Goal: Transaction & Acquisition: Subscribe to service/newsletter

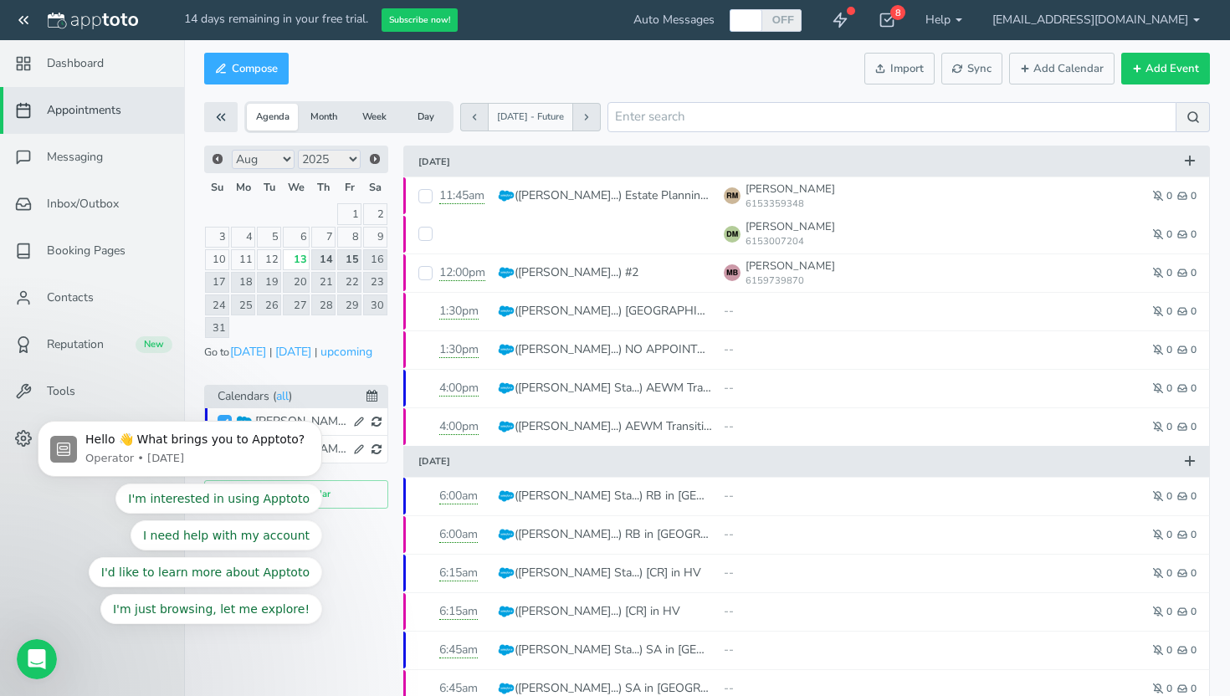
drag, startPoint x: 24, startPoint y: 700, endPoint x: 13, endPoint y: 440, distance: 260.4
click html "Hello 👋 What brings you to Apptoto? Operator • 3w ago I'm interested in using A…"
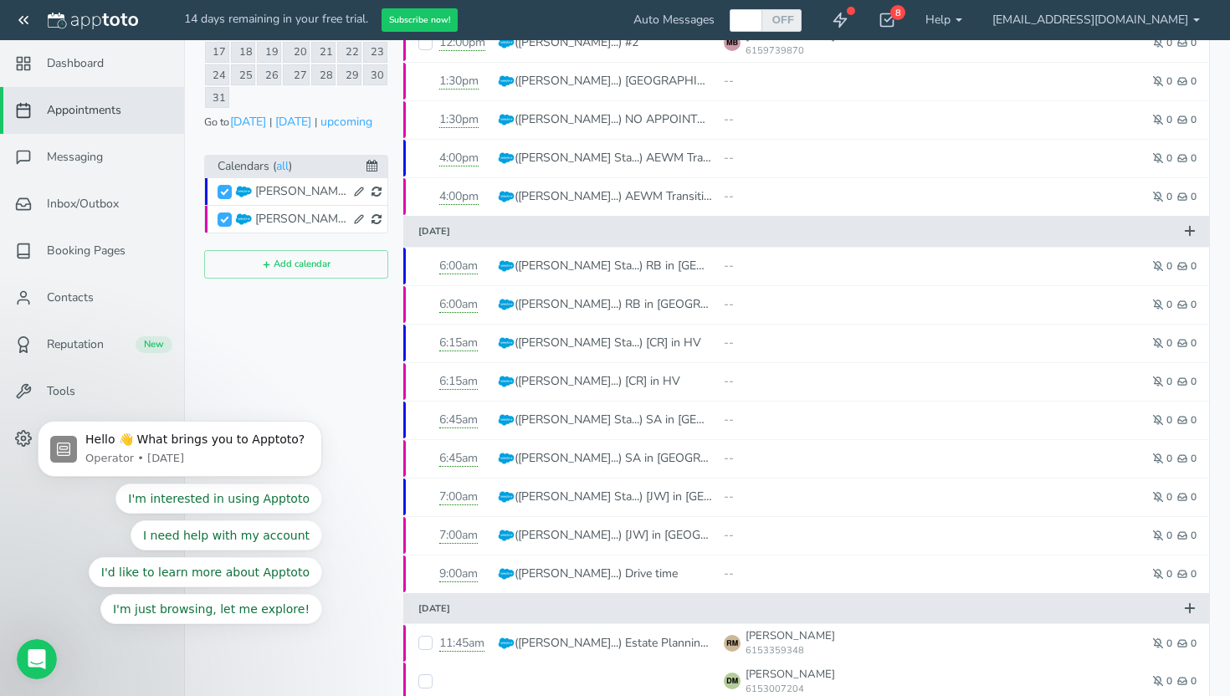
scroll to position [296, 0]
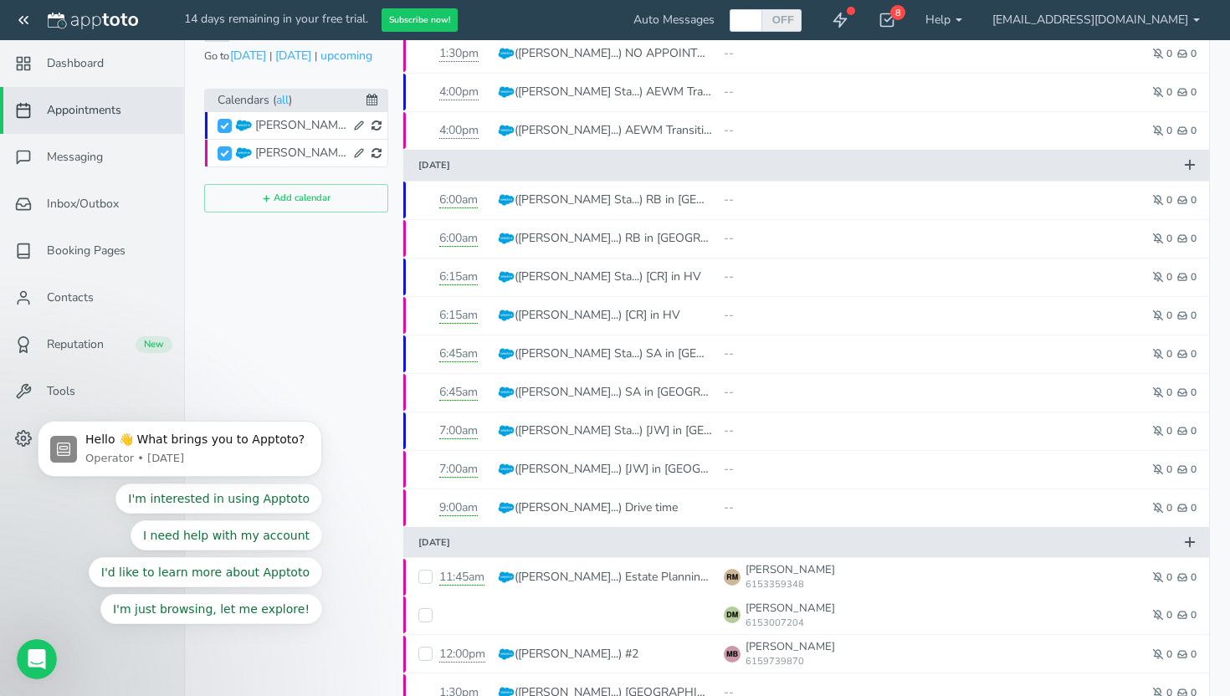
click html "Hello 👋 What brings you to Apptoto? Operator • 3w ago I'm interested in using A…"
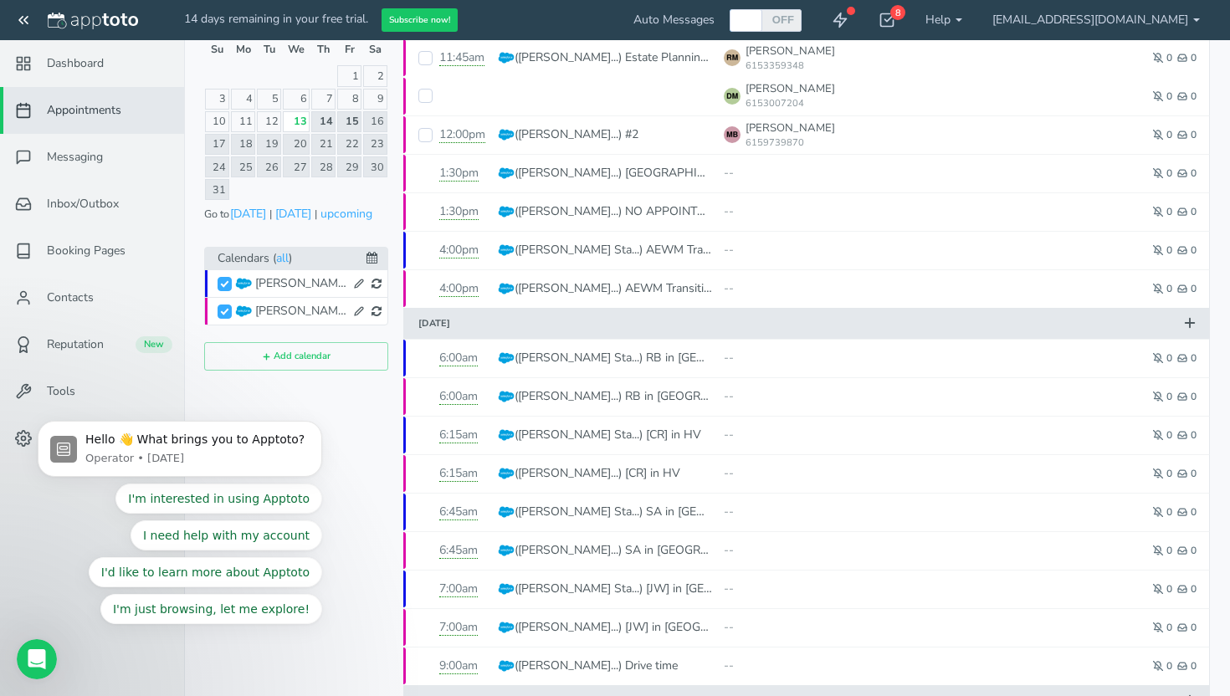
scroll to position [0, 0]
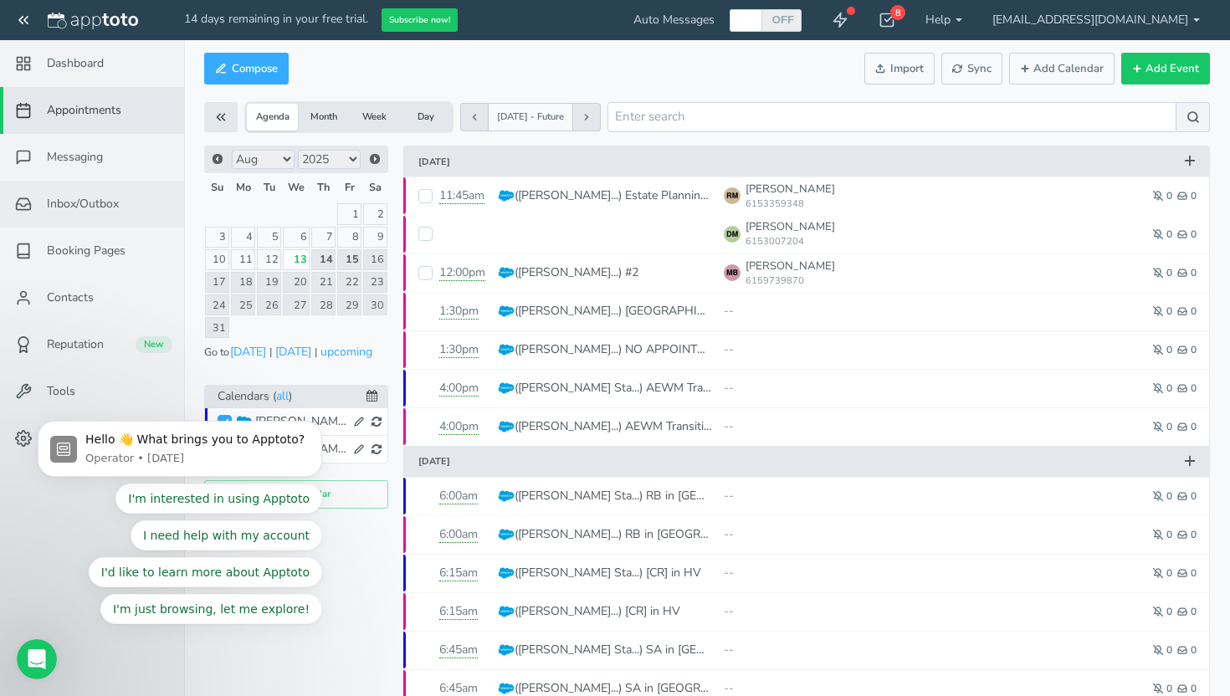
click at [79, 191] on link "Inbox/Outbox 0" at bounding box center [92, 204] width 184 height 47
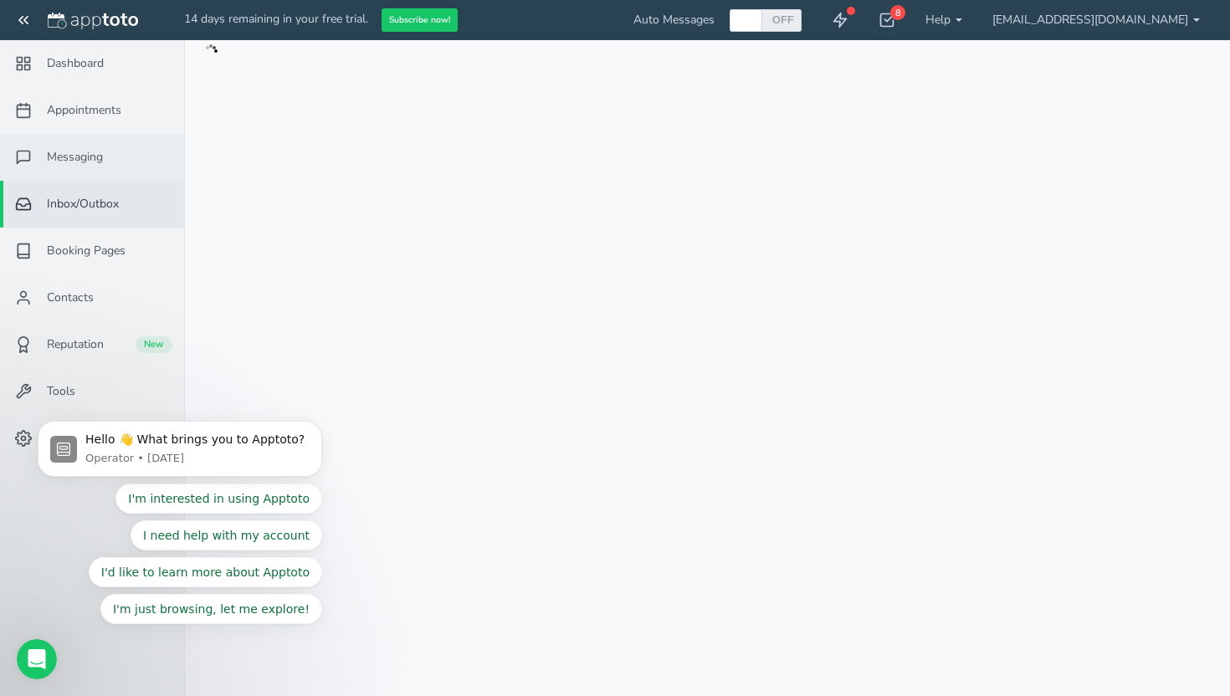
click at [84, 139] on link "Messaging" at bounding box center [92, 157] width 184 height 47
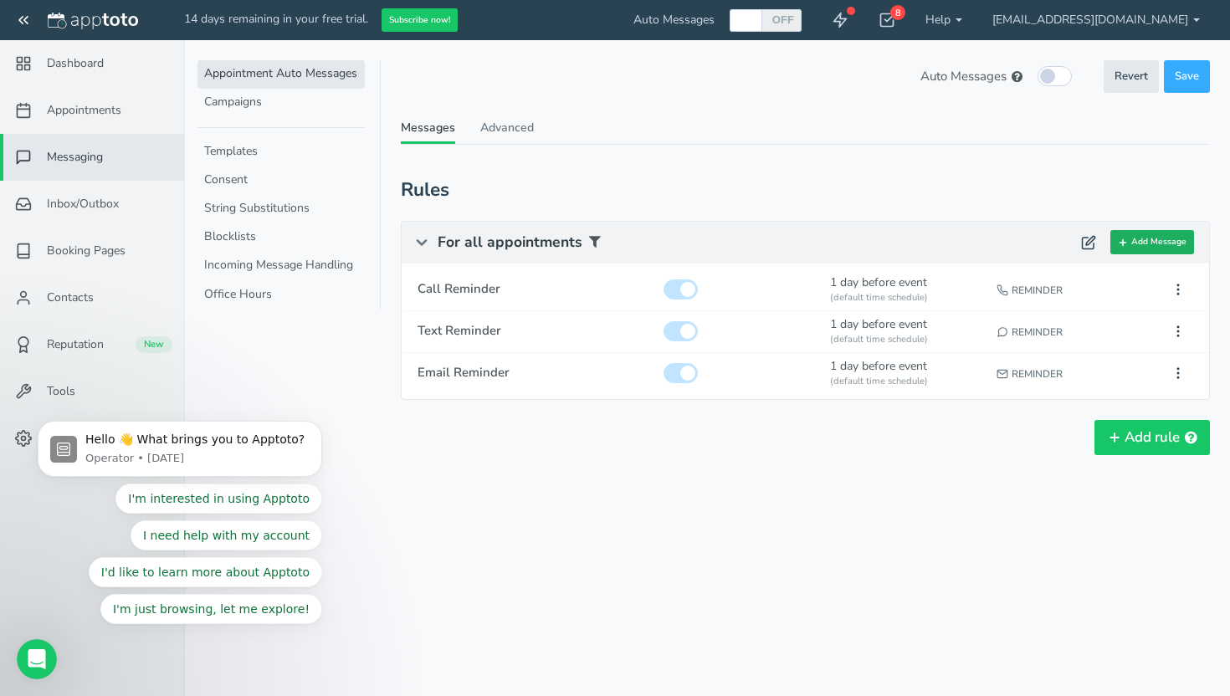
click at [1153, 248] on button "Add Message" at bounding box center [1152, 242] width 84 height 24
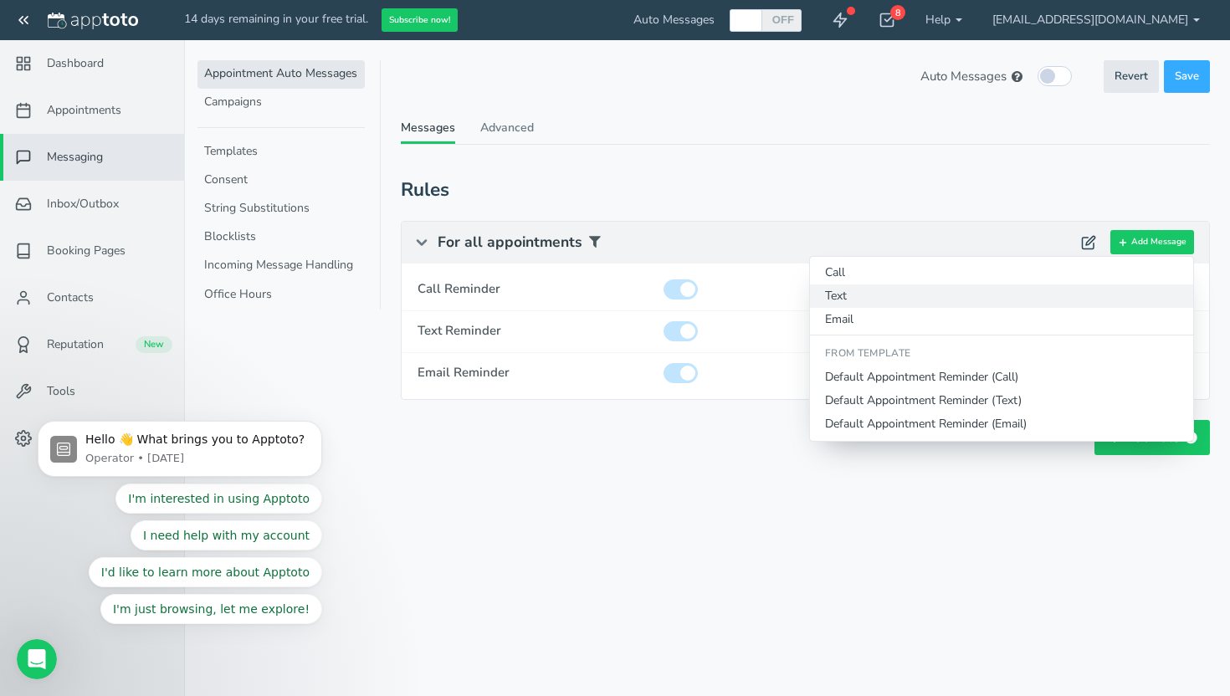
click at [846, 287] on button "Text" at bounding box center [1001, 295] width 383 height 23
type input "Text Reminder"
checkbox input "true"
select select "number:1"
select select "string:default"
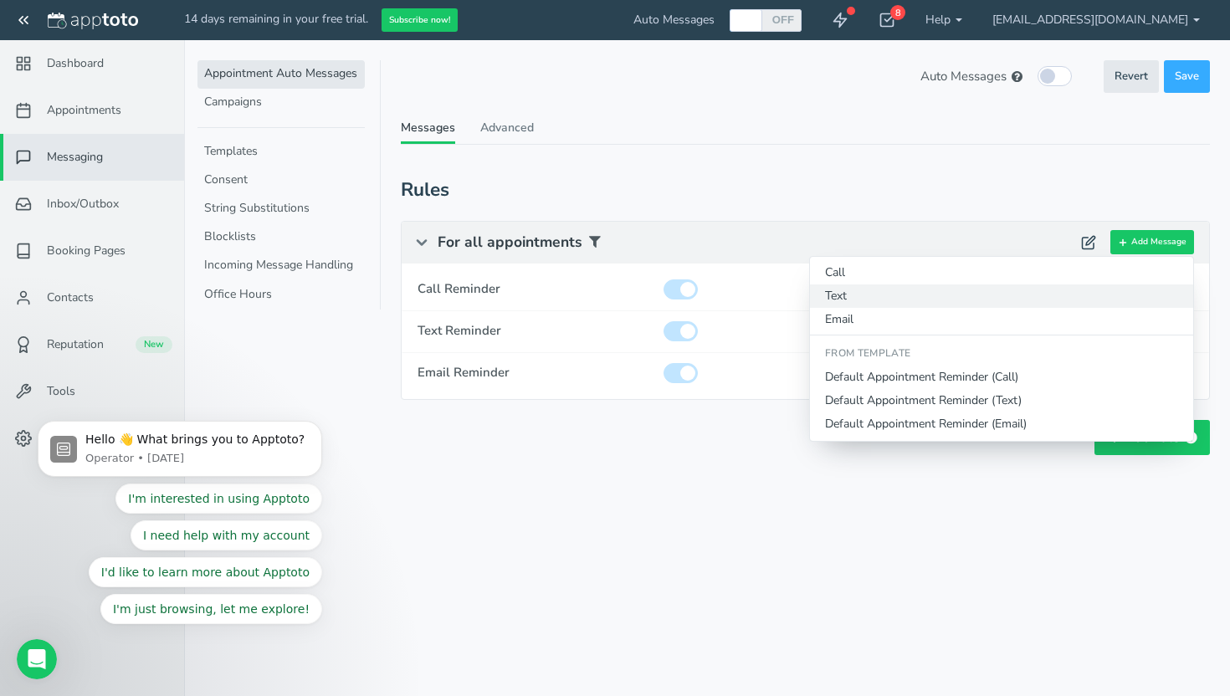
select select "string:1"
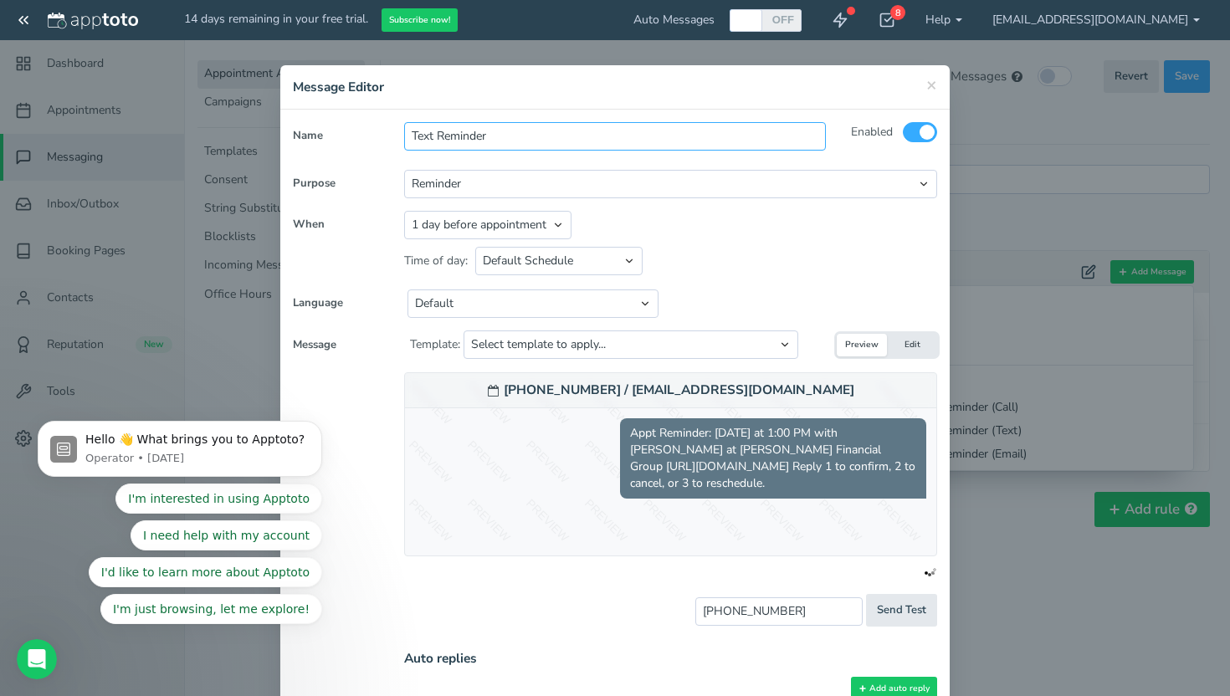
click at [483, 136] on input "Text Reminder" at bounding box center [614, 136] width 421 height 28
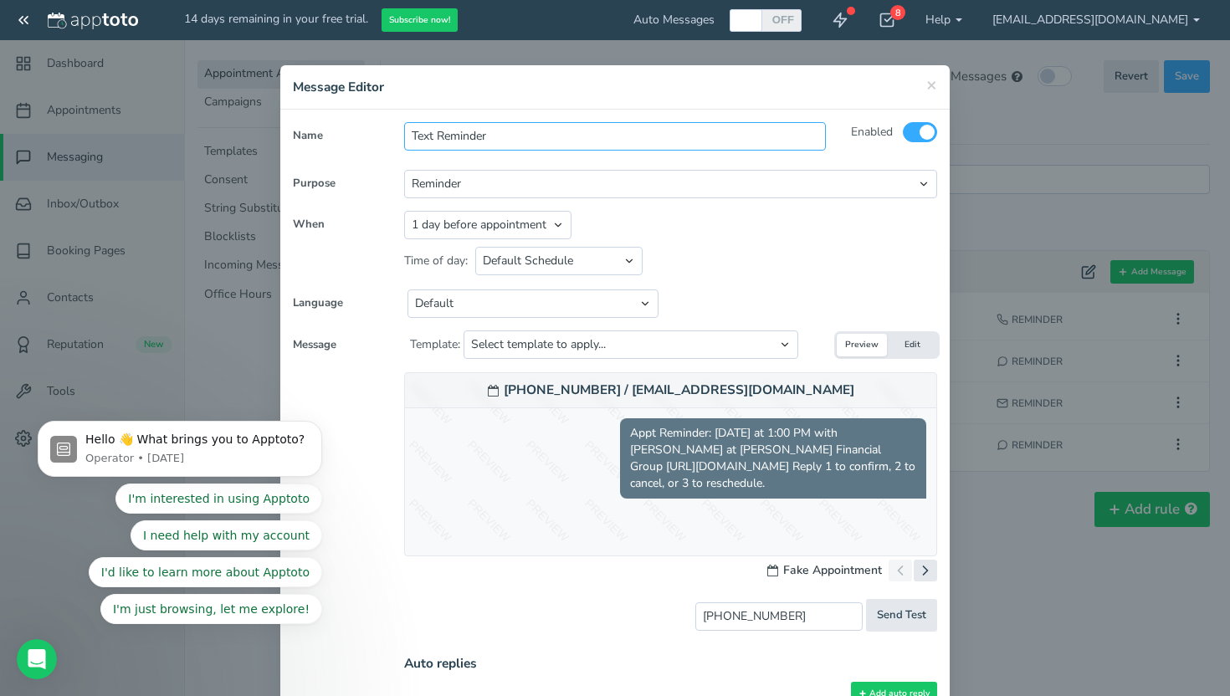
click at [523, 135] on input "Text Reminder" at bounding box center [614, 136] width 421 height 28
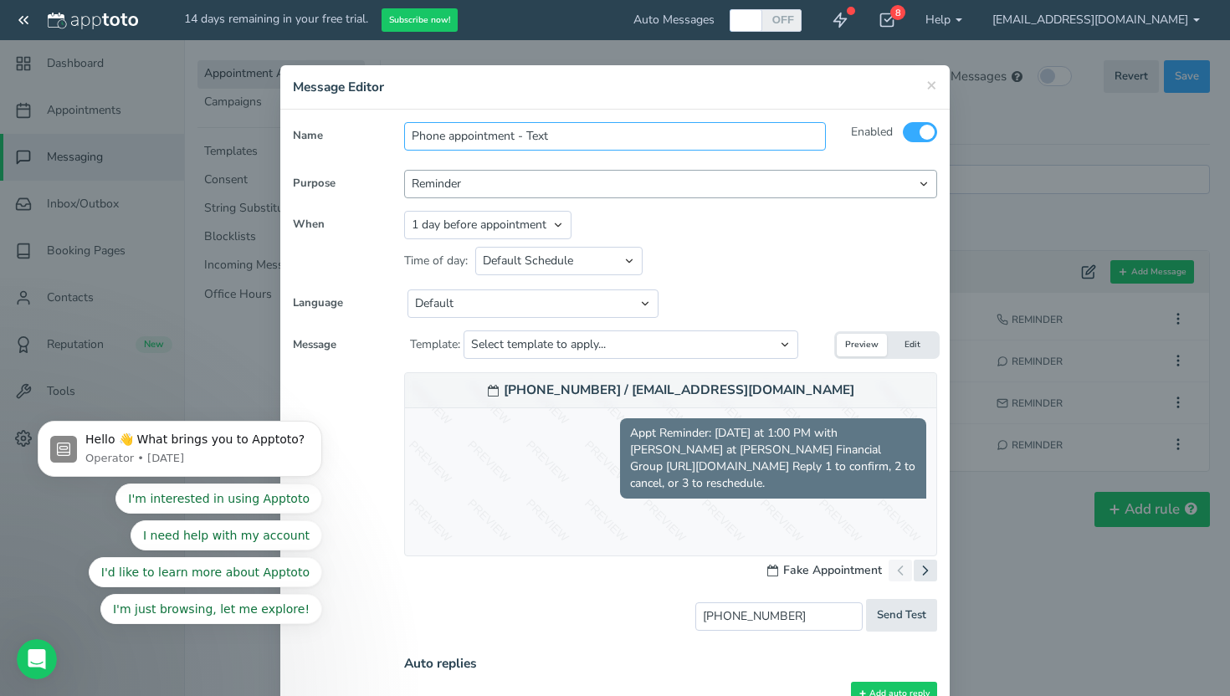
type input "Phone appointment - Text"
click at [499, 193] on select "Reminder Followup Booking / Initial" at bounding box center [670, 184] width 533 height 28
click at [453, 233] on select "Appointment start time Day of appointment 1 day before appointment 2 days befor…" at bounding box center [487, 225] width 167 height 28
select select "string:2"
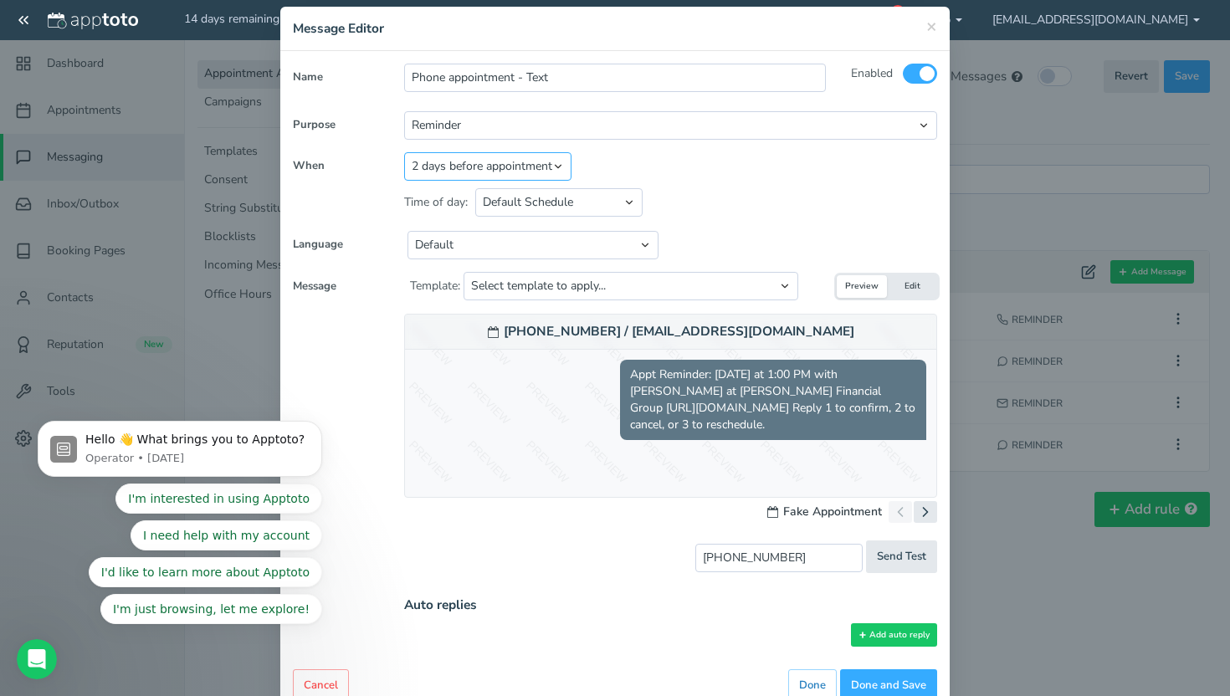
scroll to position [61, 0]
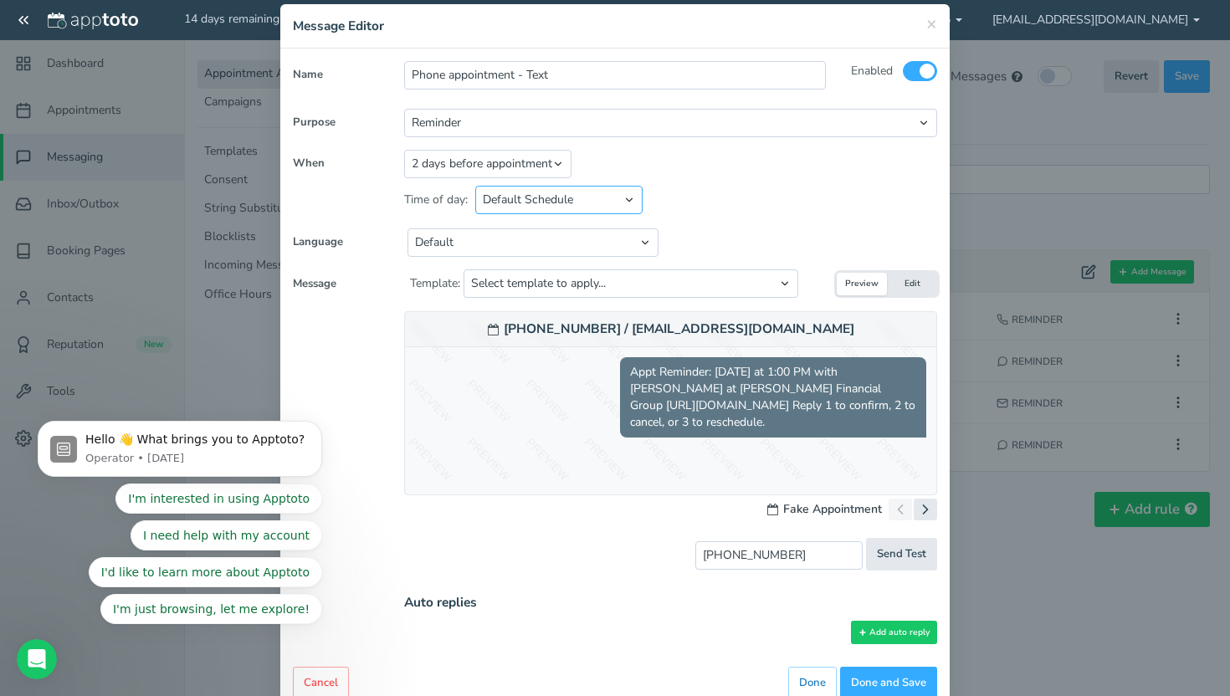
click at [572, 208] on select "Default Schedule Custom Schedule" at bounding box center [558, 200] width 167 height 28
click at [541, 238] on select "Default English - US English - Australia English - United Kingdom English - Eur…" at bounding box center [532, 242] width 251 height 28
select select "string:en-US"
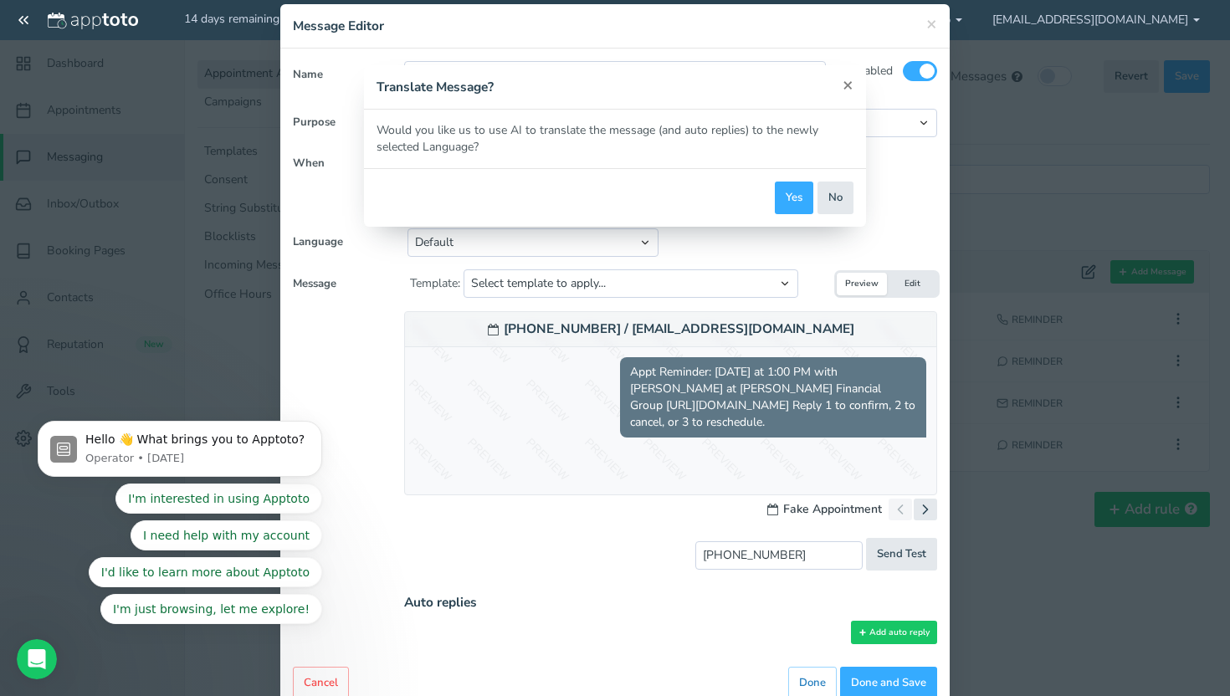
click at [849, 92] on button "×" at bounding box center [847, 85] width 11 height 18
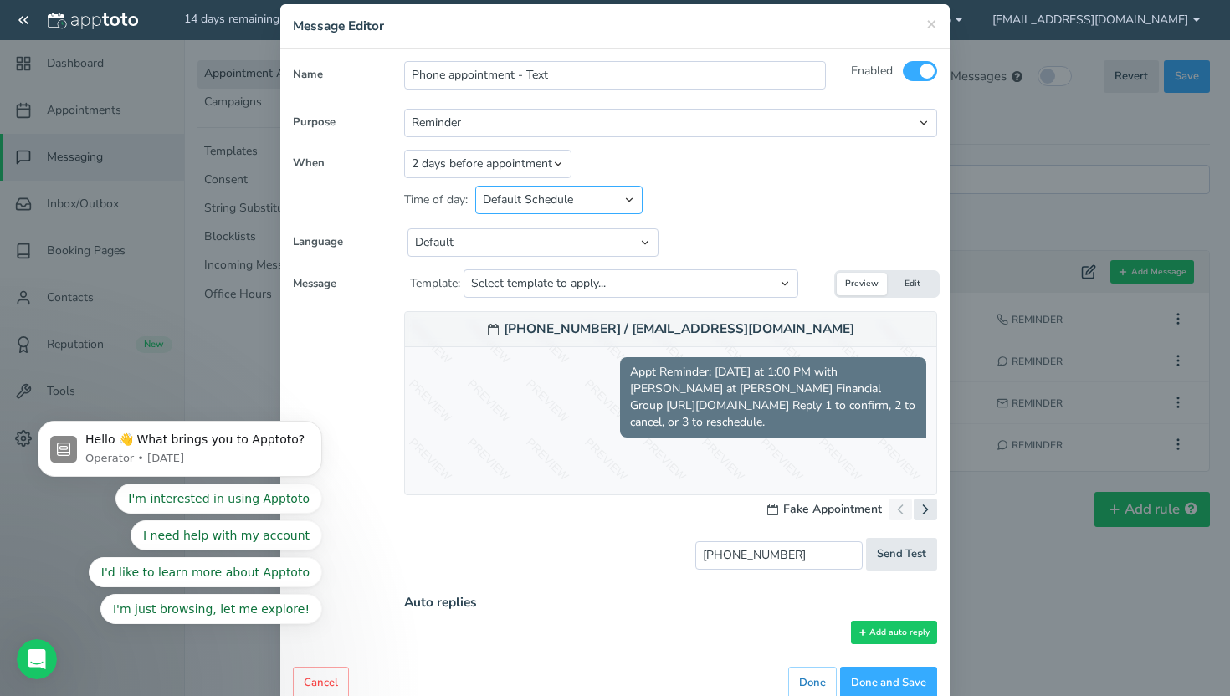
click at [588, 192] on select "Default Schedule Custom Schedule" at bounding box center [558, 200] width 167 height 28
click at [571, 247] on select "Default English - US English - Australia English - United Kingdom English - Eur…" at bounding box center [532, 242] width 251 height 28
select select
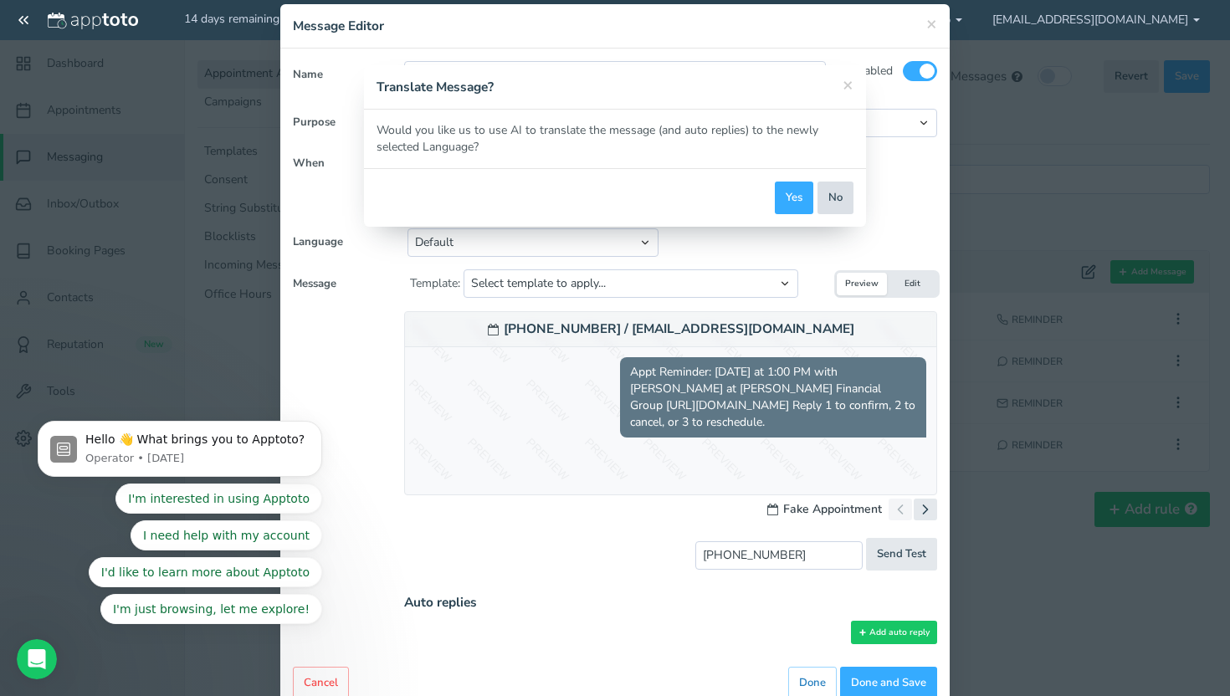
click at [832, 197] on button "No" at bounding box center [835, 198] width 36 height 33
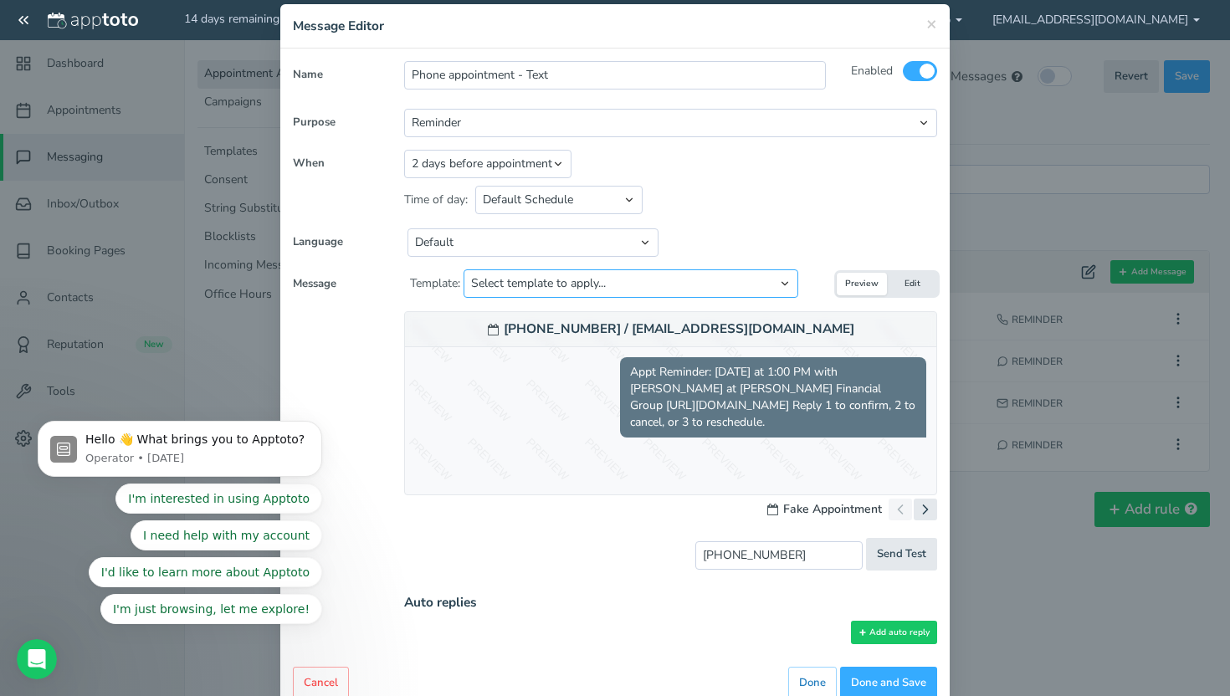
click at [602, 292] on select "Select template to apply... Default Reminder Default Reminder (just company nam…" at bounding box center [630, 283] width 335 height 28
click at [913, 277] on button "Edit" at bounding box center [912, 284] width 50 height 23
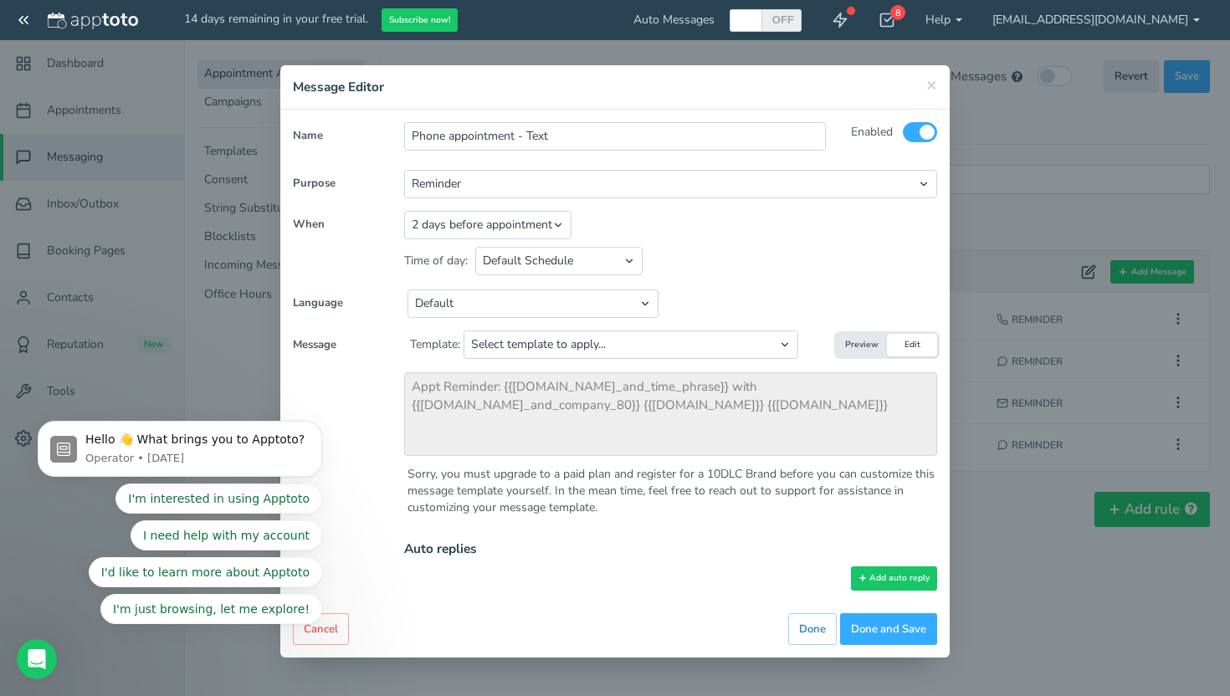
click at [356, 347] on label "Message" at bounding box center [351, 345] width 117 height 16
click at [320, 337] on body "Hello 👋 What brings you to Apptoto? Operator • 3w ago I'm interested in using A…" at bounding box center [179, 453] width 321 height 382
click at [917, 84] on h4 "Message Editor" at bounding box center [615, 87] width 644 height 18
click at [920, 80] on h4 "Message Editor" at bounding box center [615, 87] width 644 height 18
click at [933, 83] on span "×" at bounding box center [931, 84] width 11 height 23
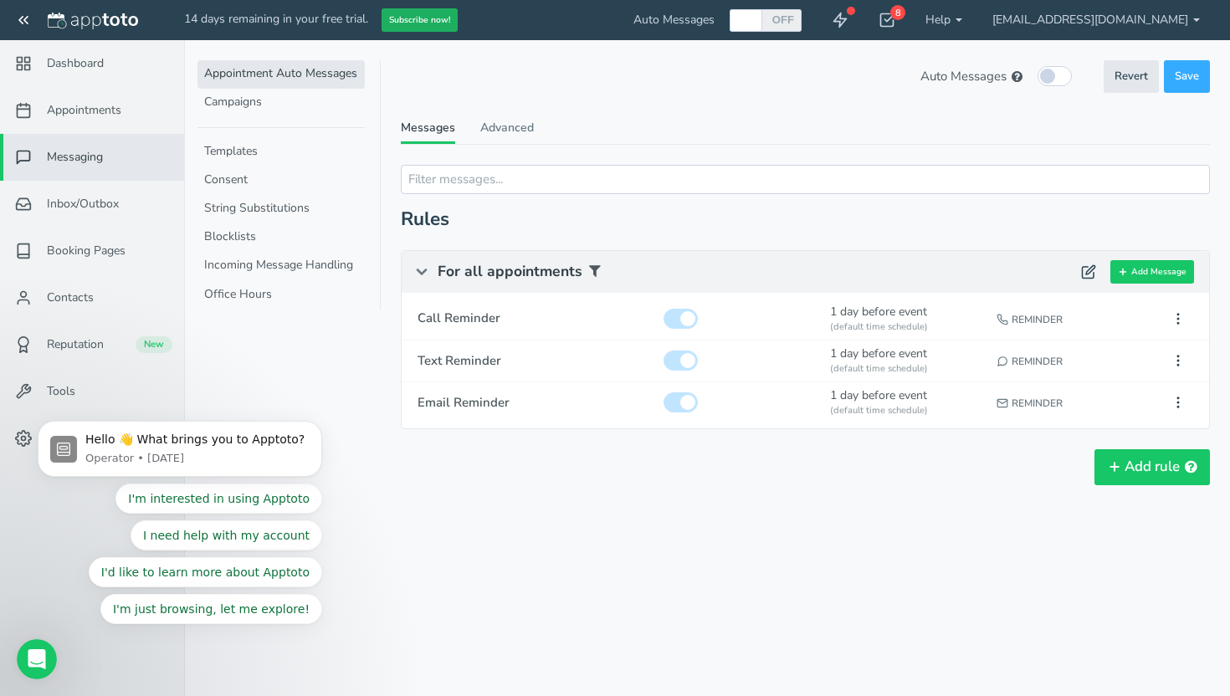
click at [417, 28] on button "Subscribe now!" at bounding box center [419, 20] width 76 height 24
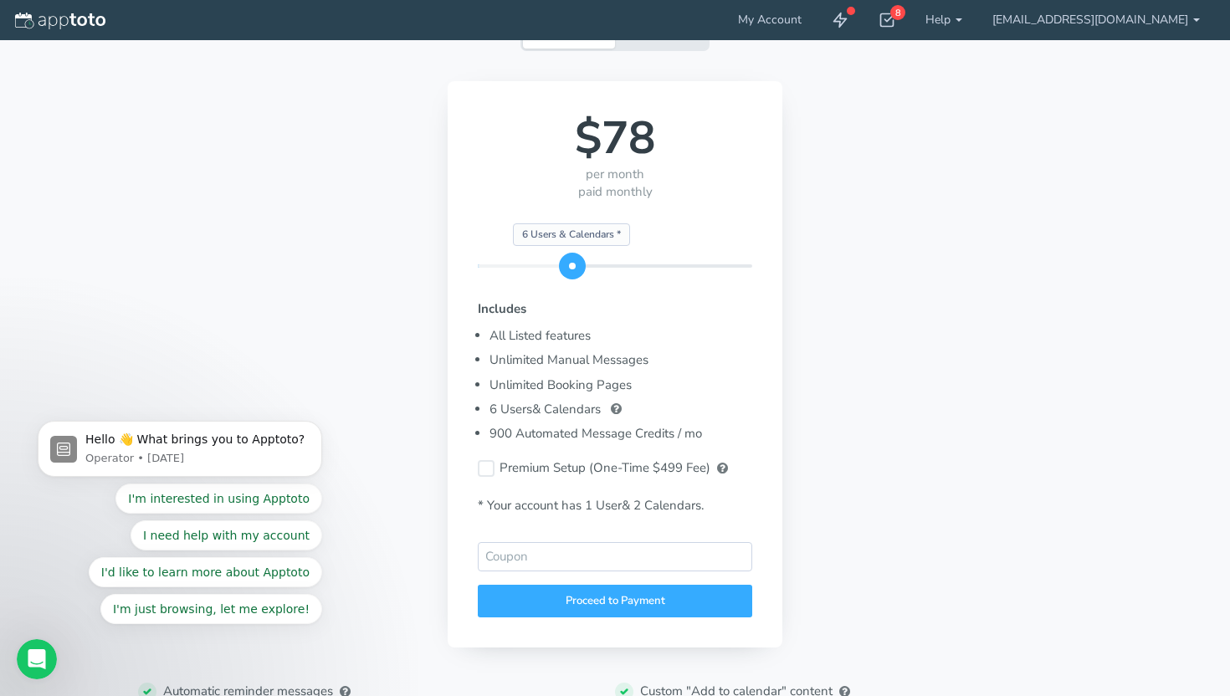
scroll to position [118, 0]
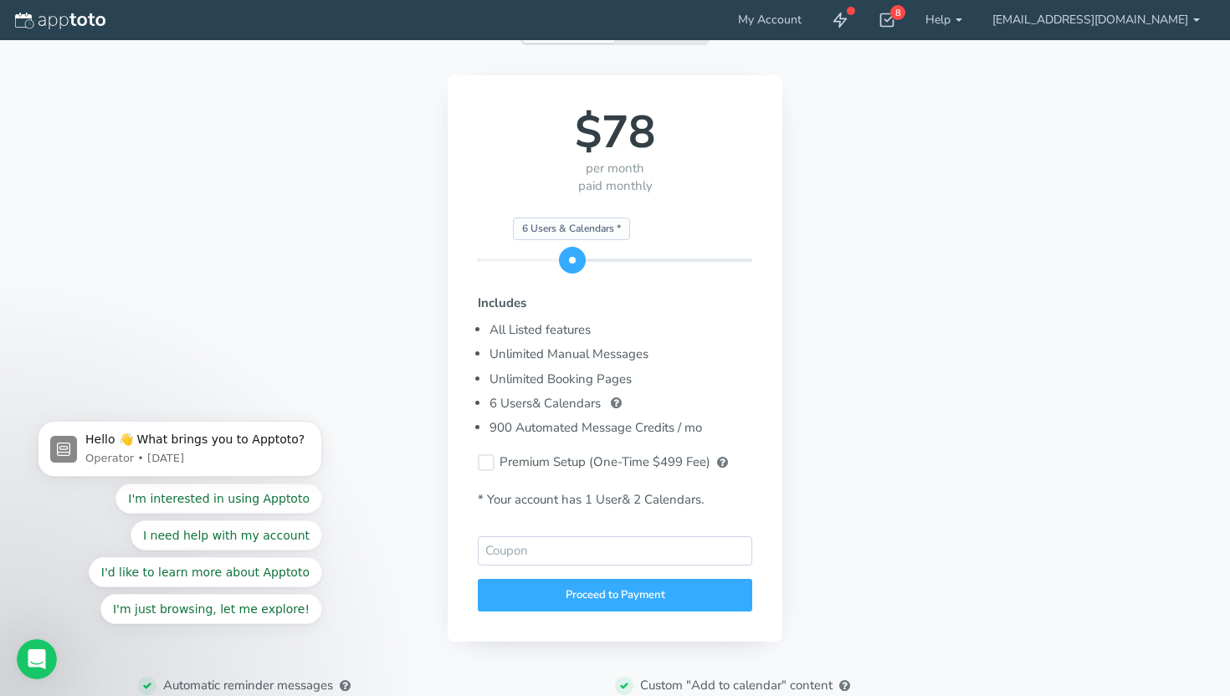
click at [593, 258] on div "Starting Plan * 25 Users & Calendars * 6 Users & Calendars *" at bounding box center [615, 259] width 274 height 3
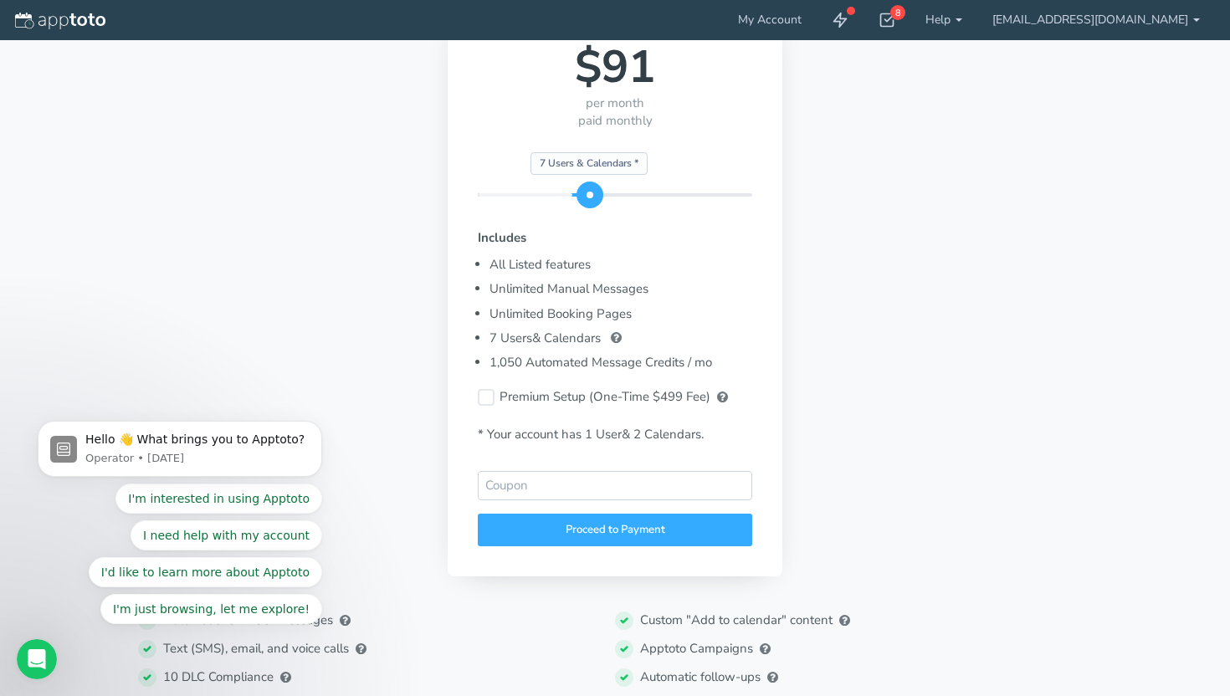
scroll to position [187, 0]
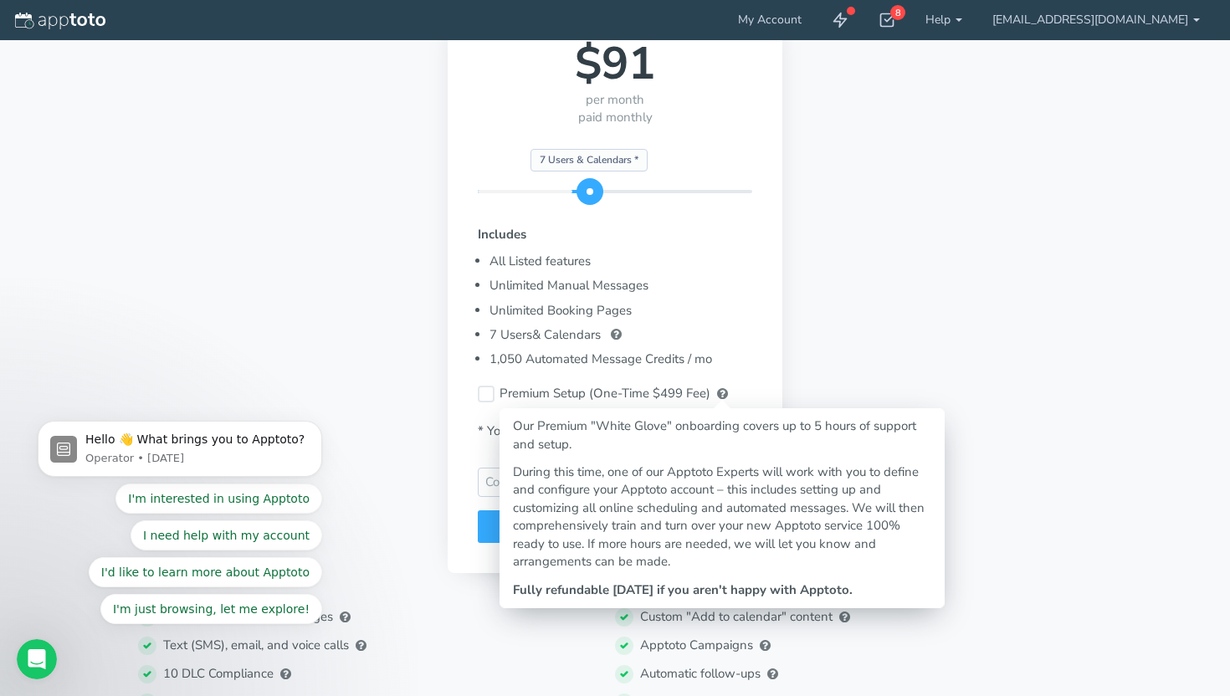
click at [720, 394] on span at bounding box center [722, 393] width 11 height 13
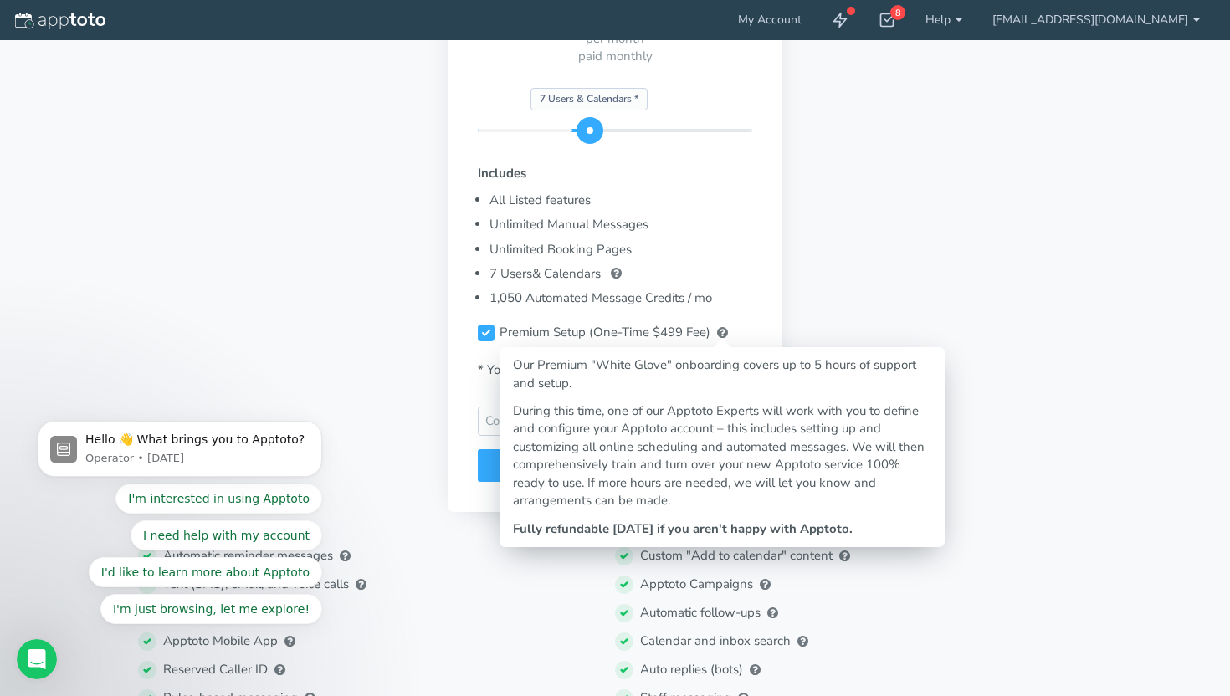
scroll to position [279, 0]
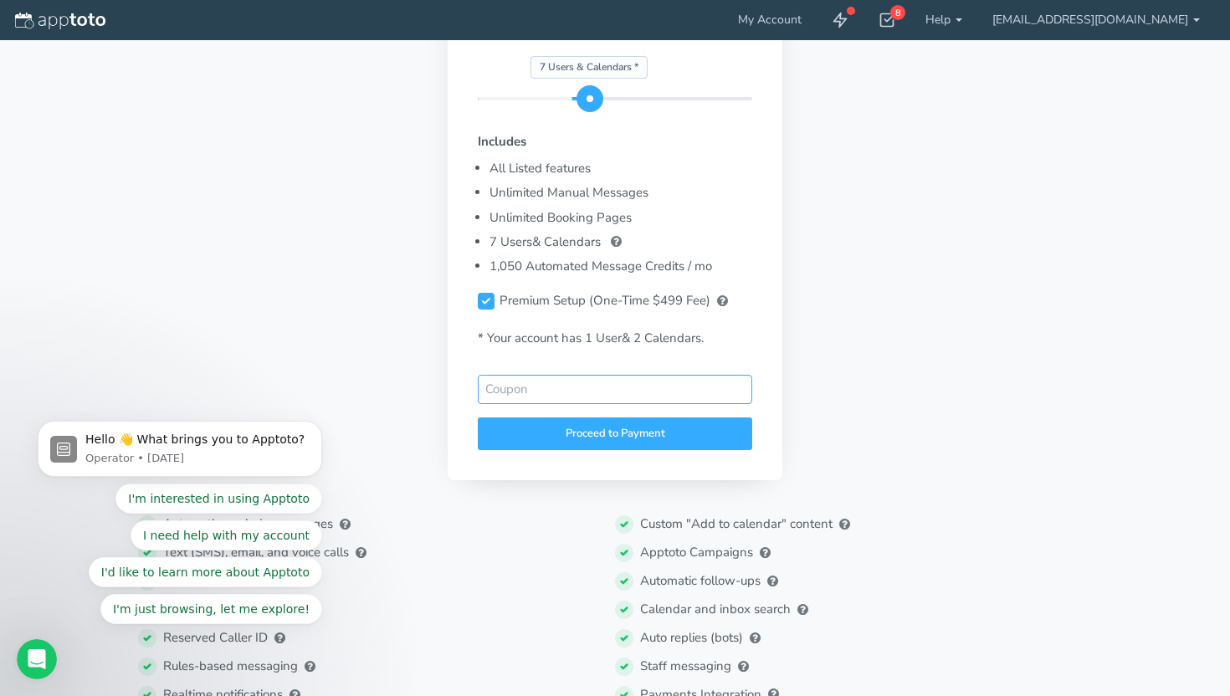
click at [520, 387] on input "text" at bounding box center [615, 389] width 274 height 29
click at [577, 433] on div "Proceed to Payment" at bounding box center [615, 433] width 274 height 33
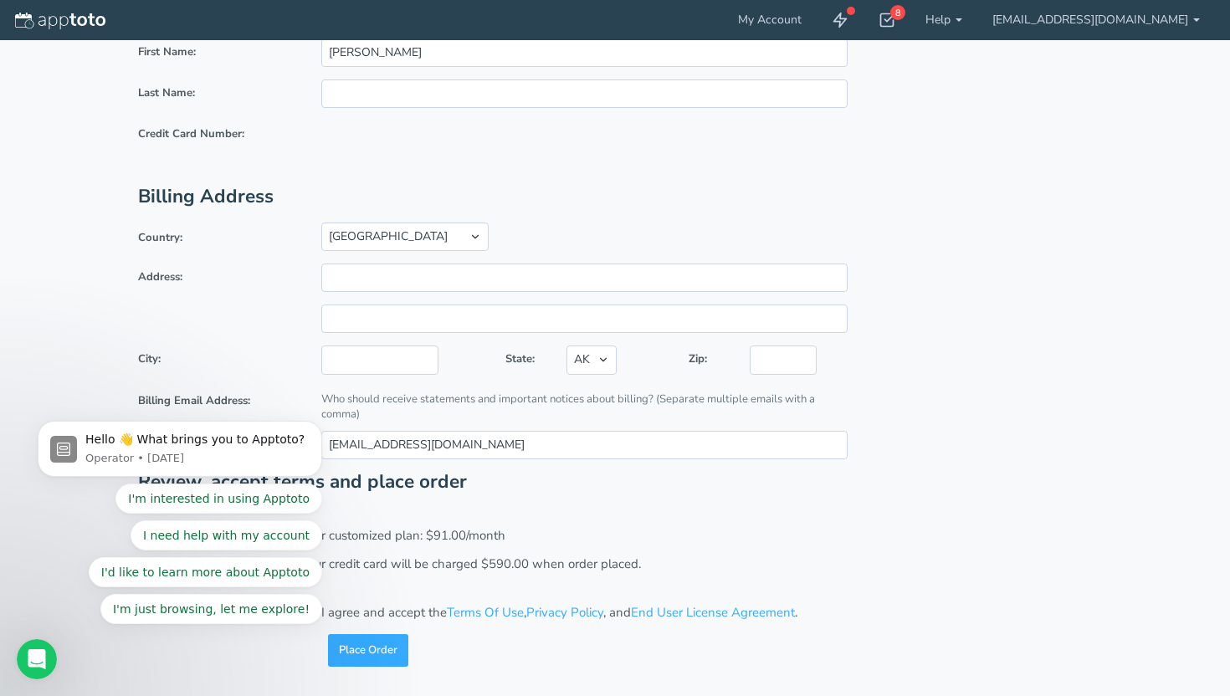
scroll to position [0, 0]
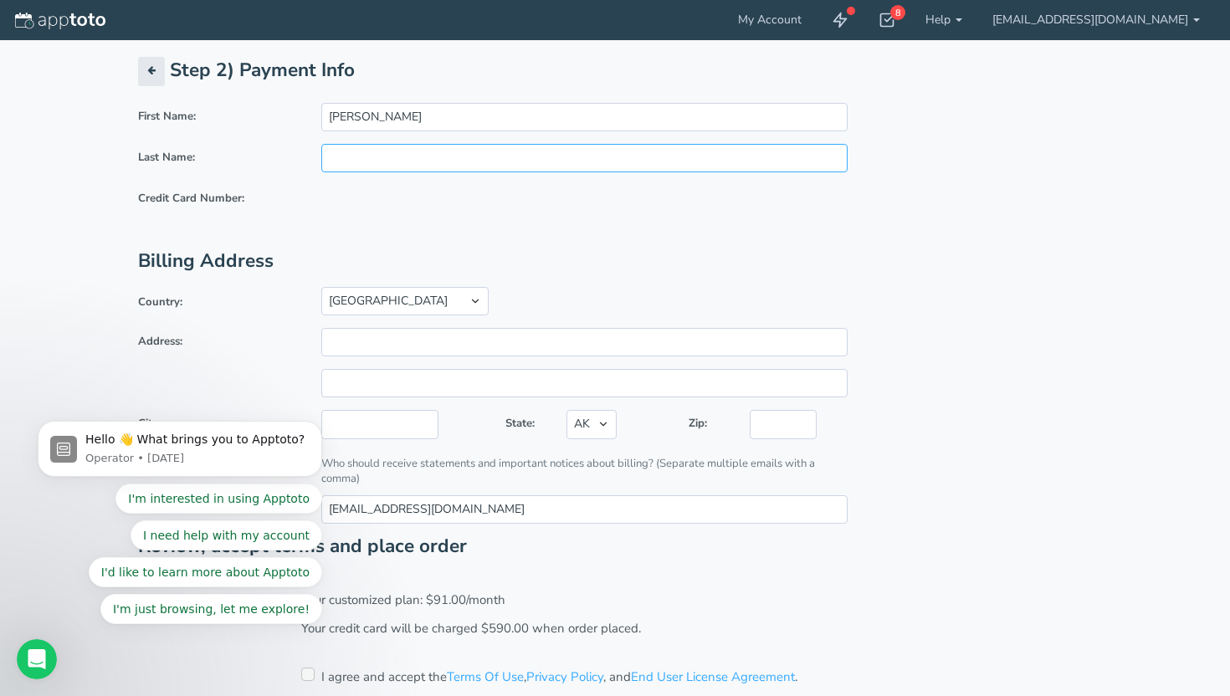
click at [366, 155] on input "text" at bounding box center [583, 158] width 525 height 28
type input "Stamps"
click at [356, 257] on h2 "Billing Address" at bounding box center [615, 261] width 954 height 21
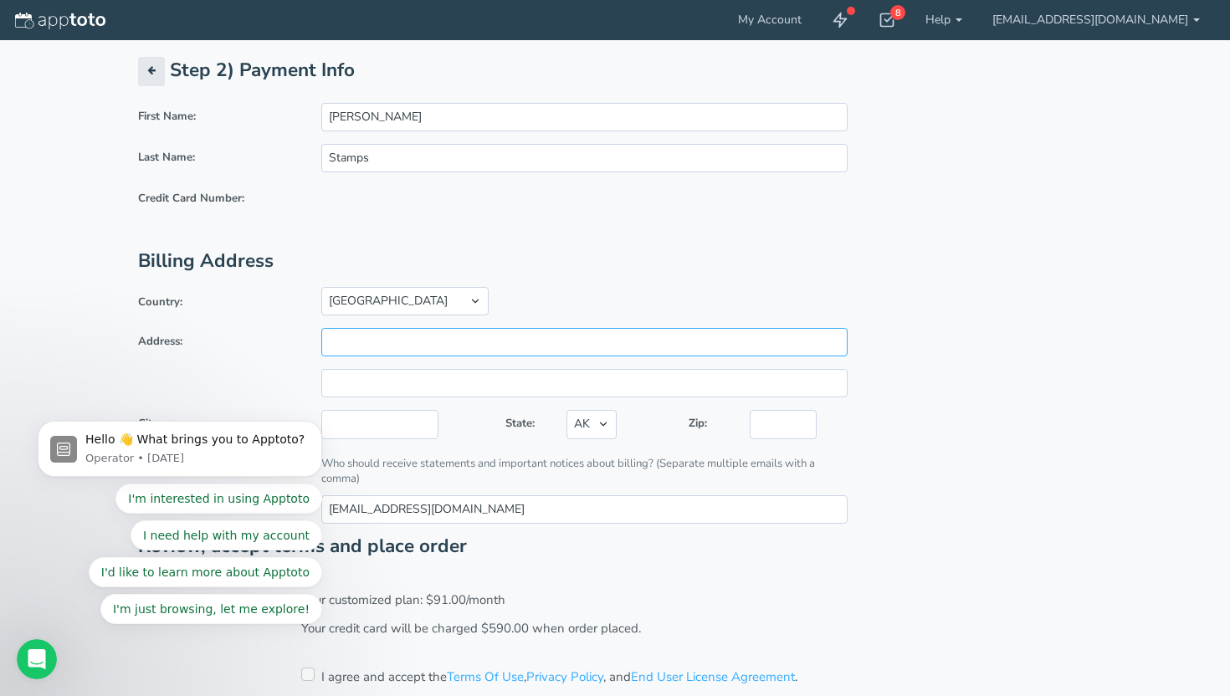
click at [431, 351] on input "Address:" at bounding box center [583, 342] width 525 height 28
type input "181 E Mian"
click at [464, 120] on input "Jaclyn" at bounding box center [583, 117] width 525 height 28
type input "Wesley"
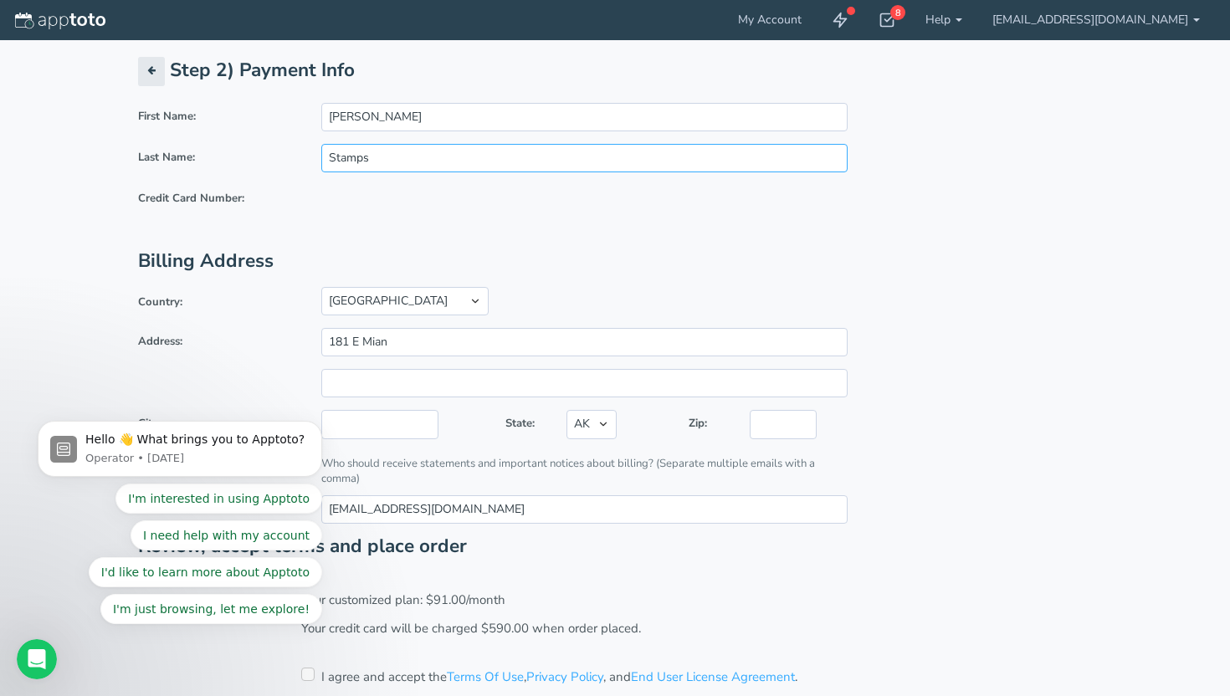
click at [416, 165] on input "Stamps" at bounding box center [583, 158] width 525 height 28
click at [374, 151] on input "Stamps" at bounding box center [583, 158] width 525 height 28
type input "Wood"
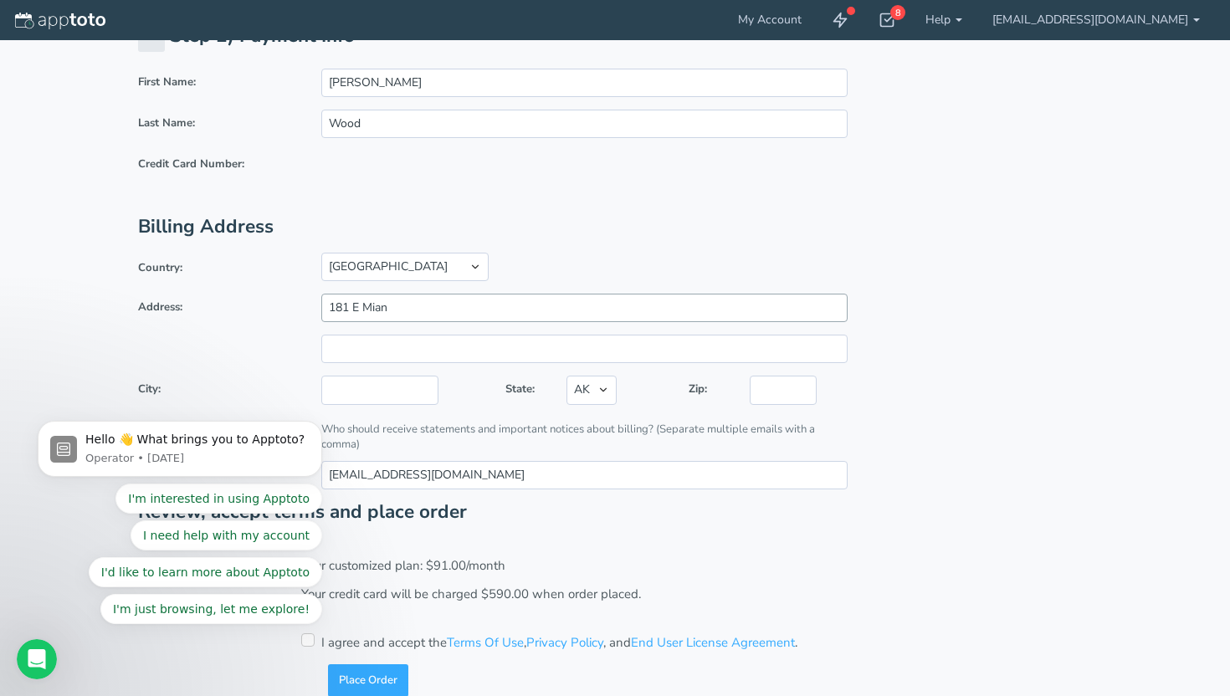
scroll to position [38, 0]
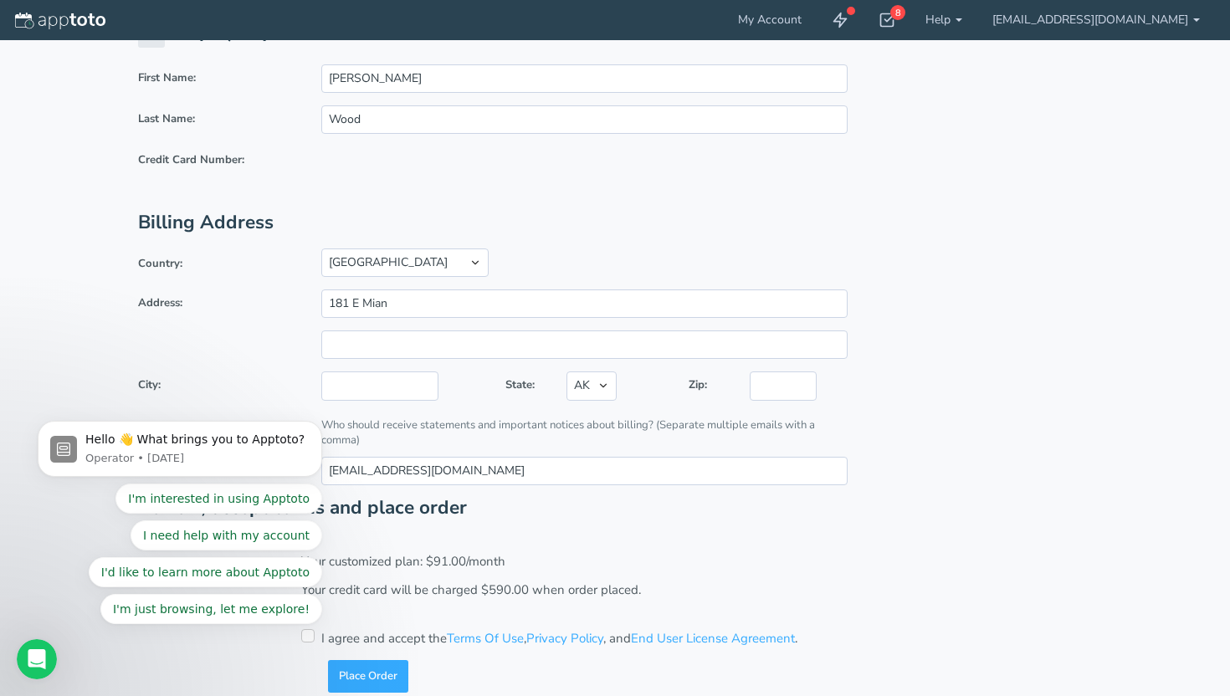
click at [550, 235] on div "First Name: Wesley Last Name: Wood Credit Card Number: Billing Address Country:…" at bounding box center [615, 238] width 954 height 349
click at [411, 318] on div "Country: United States United Kingdom Australia Canada ------------ Afghanistan…" at bounding box center [492, 331] width 734 height 162
click at [409, 309] on input "181 E Mian" at bounding box center [583, 303] width 525 height 28
type input "181 E Main St"
type input "Suite 7"
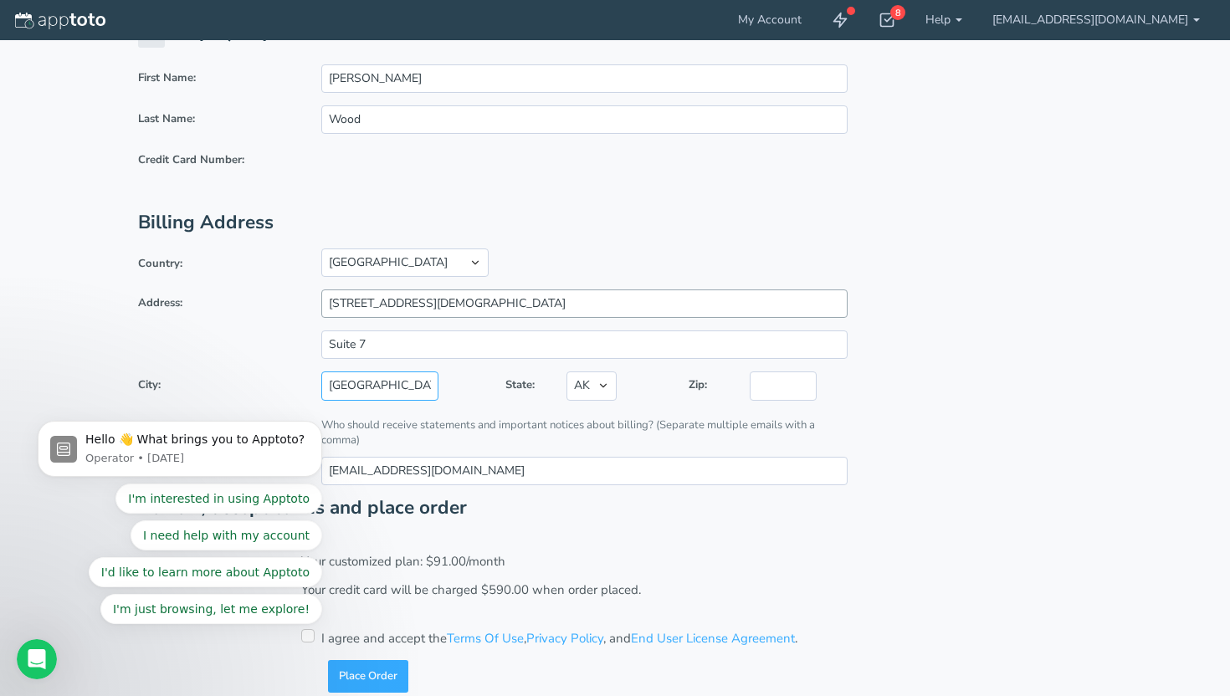
type input "Hendersonville"
select select "TN"
type input "37075"
click at [258, 351] on body "Hello 👋 What brings you to Apptoto? Operator • 3w ago I'm interested in using A…" at bounding box center [179, 453] width 321 height 382
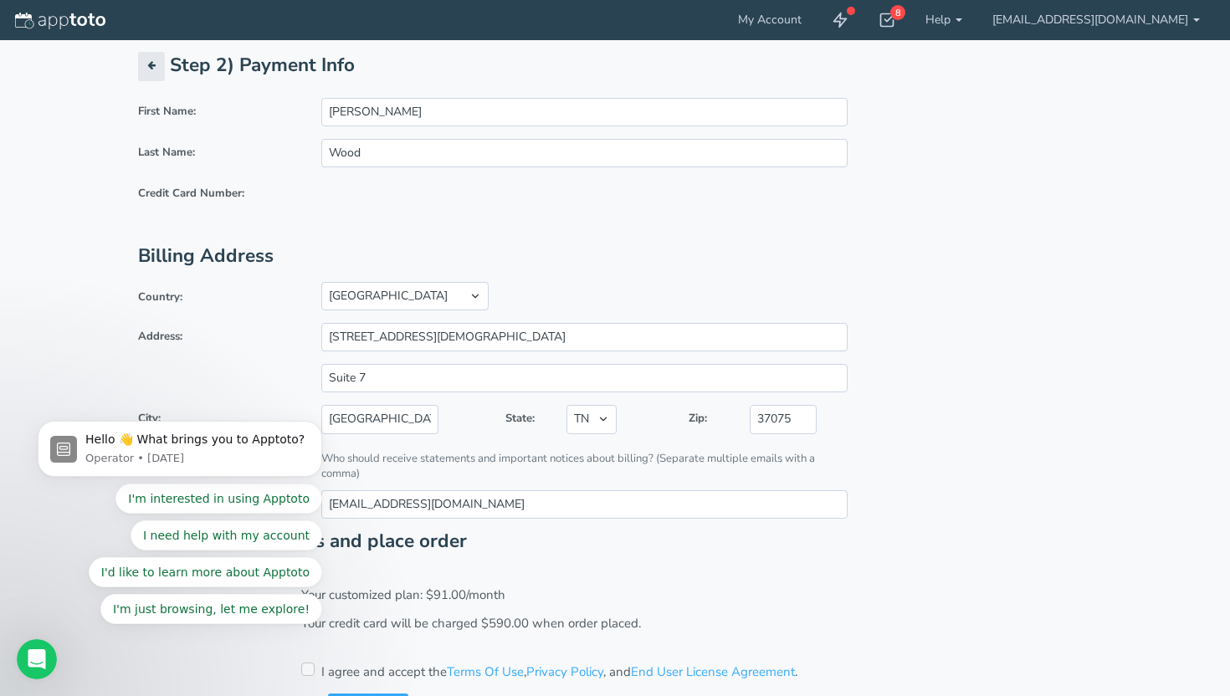
scroll to position [0, 0]
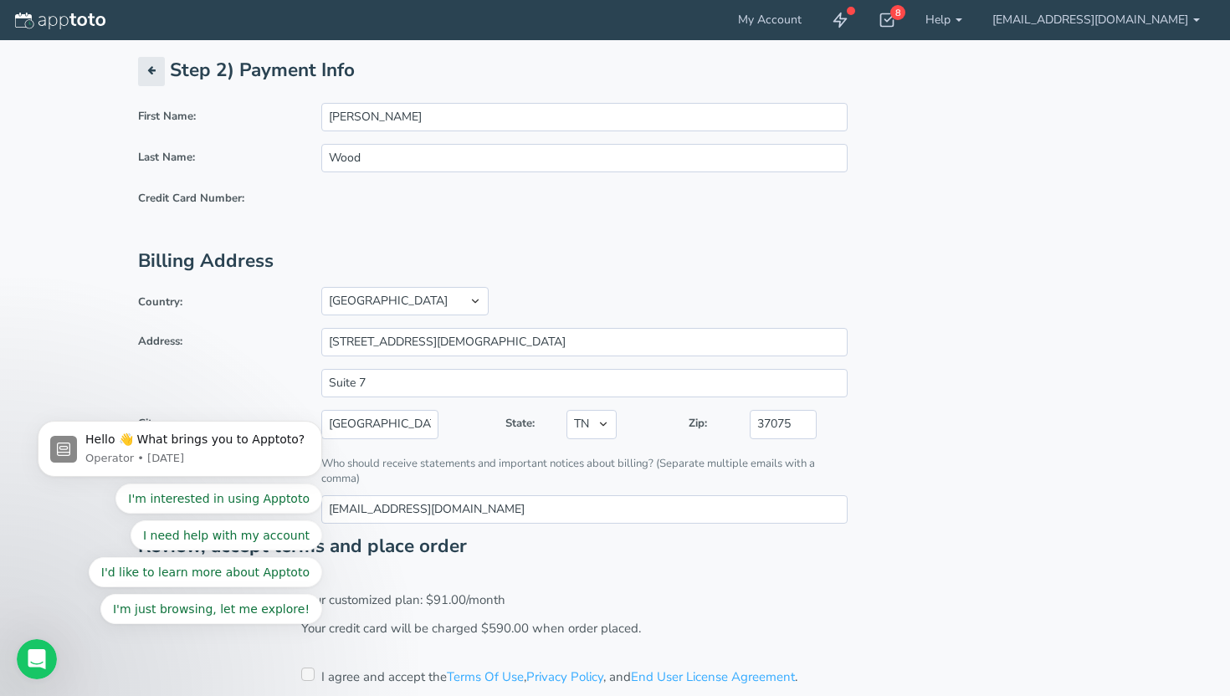
click at [307, 671] on input "checkbox" at bounding box center [307, 673] width 13 height 13
checkbox input "true"
click at [156, 70] on button "button" at bounding box center [151, 71] width 27 height 29
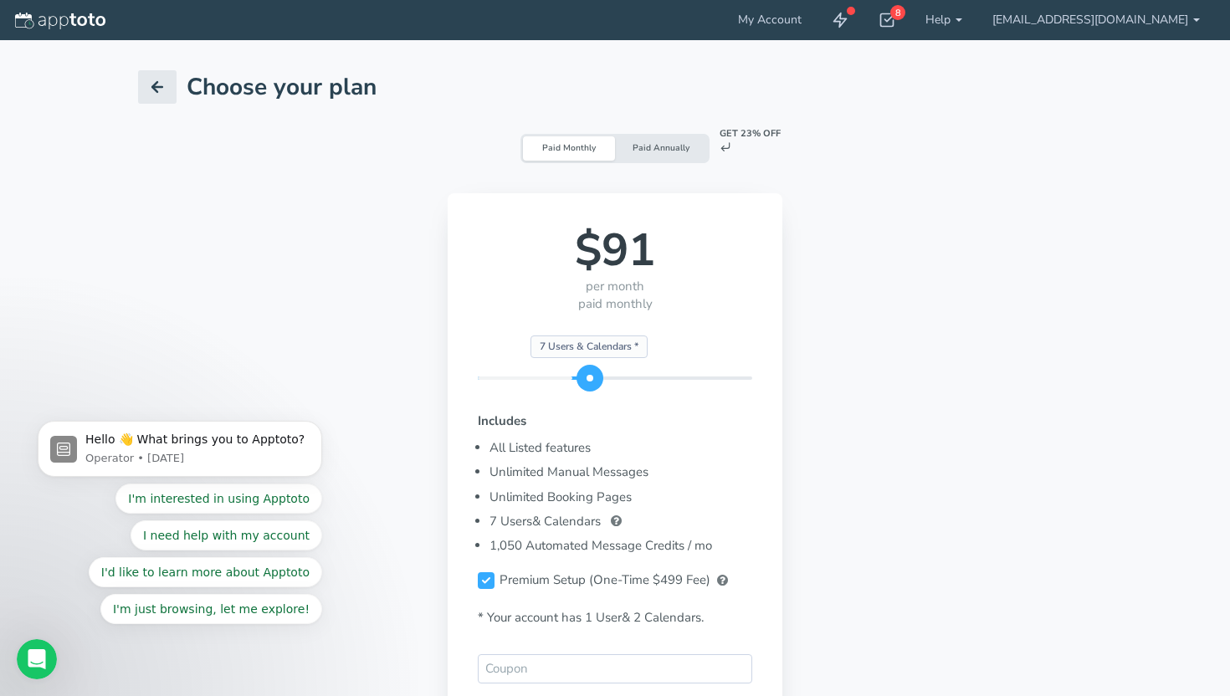
click at [560, 151] on div "Paid Monthly" at bounding box center [569, 148] width 92 height 24
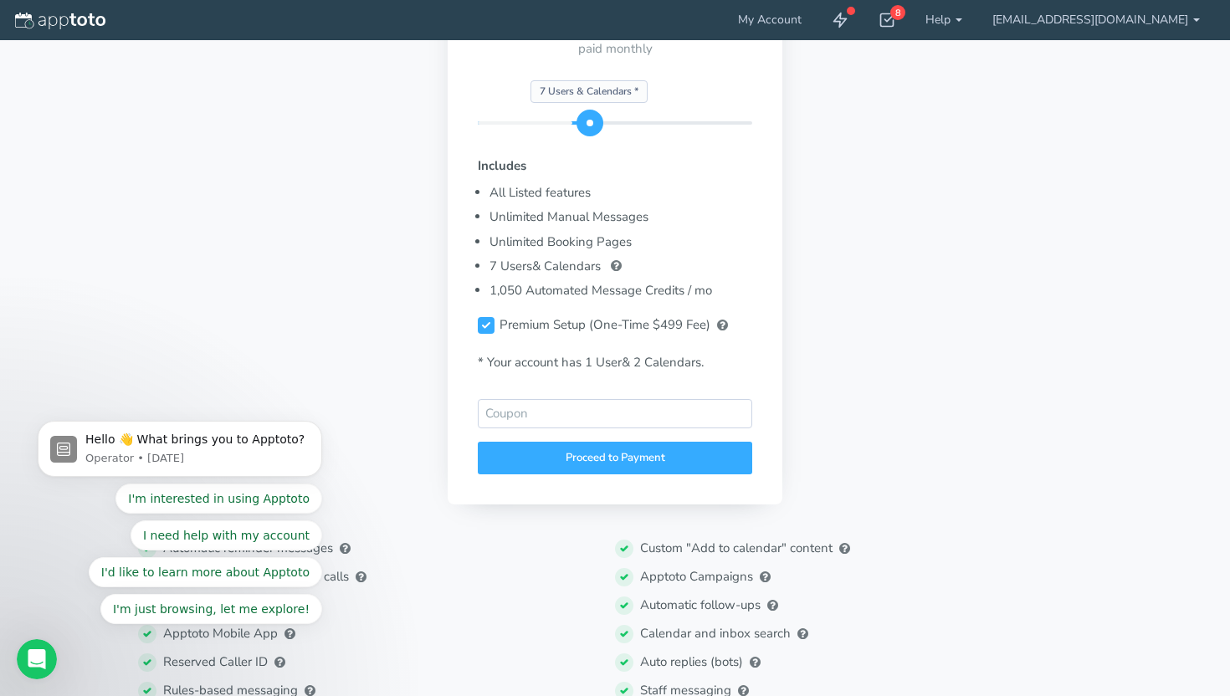
scroll to position [306, 0]
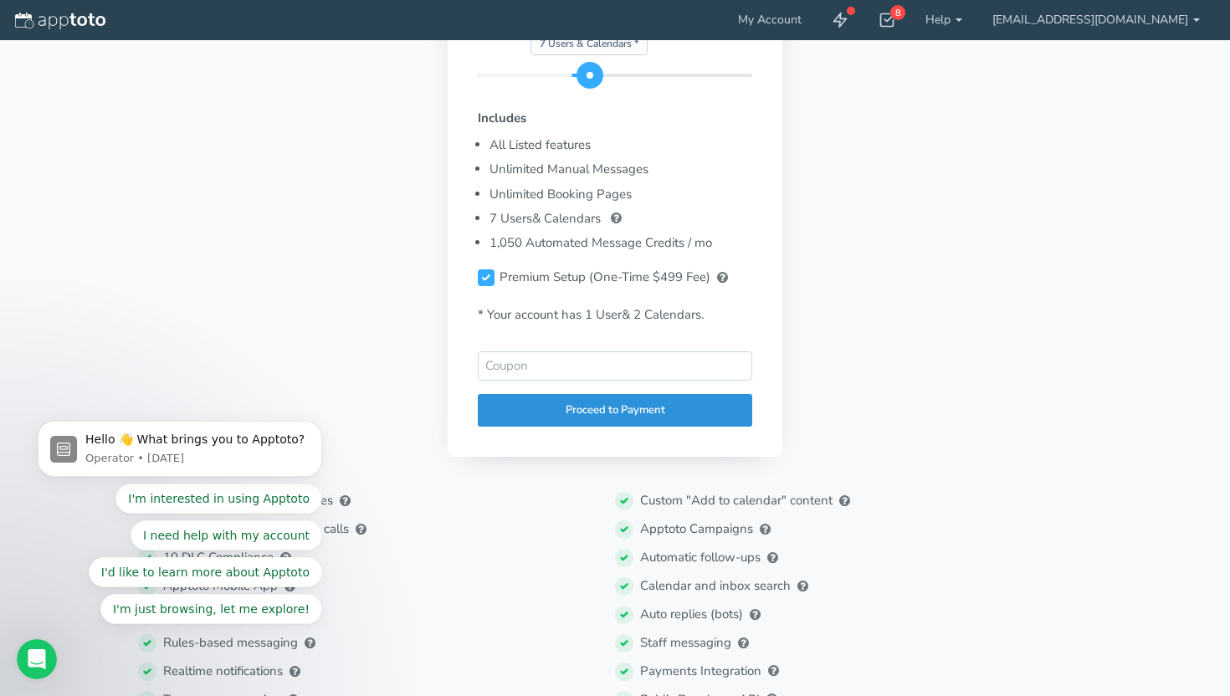
click at [568, 421] on div "Proceed to Payment" at bounding box center [615, 410] width 274 height 33
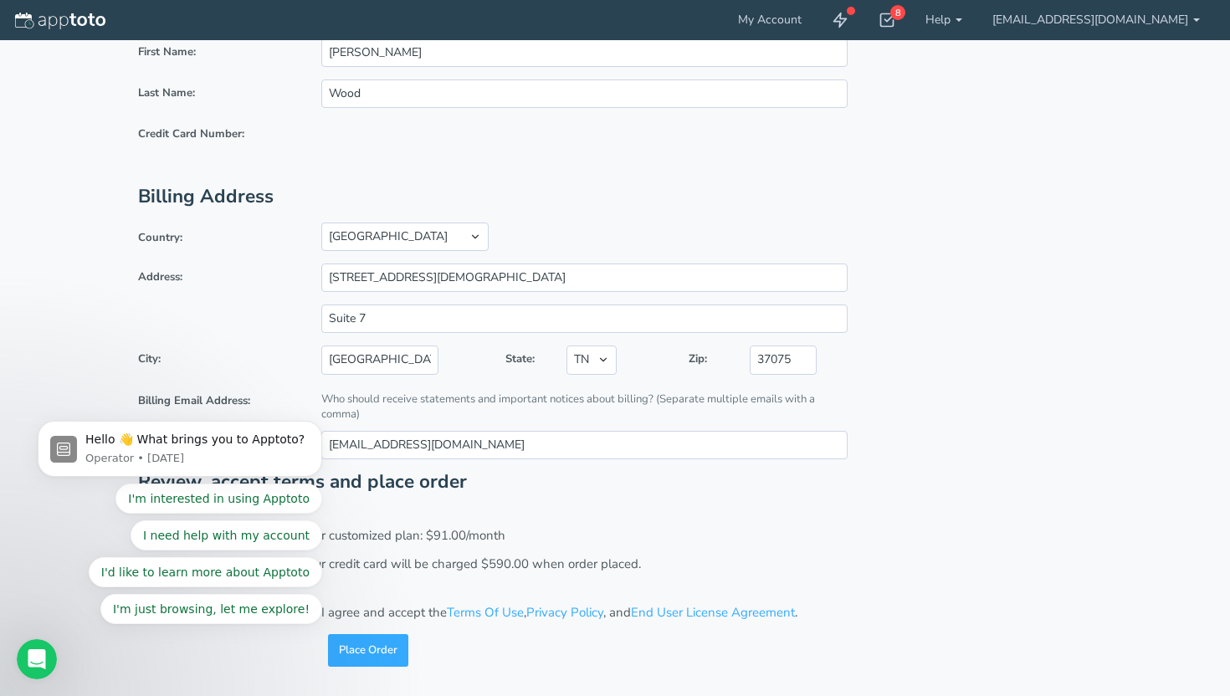
scroll to position [56, 0]
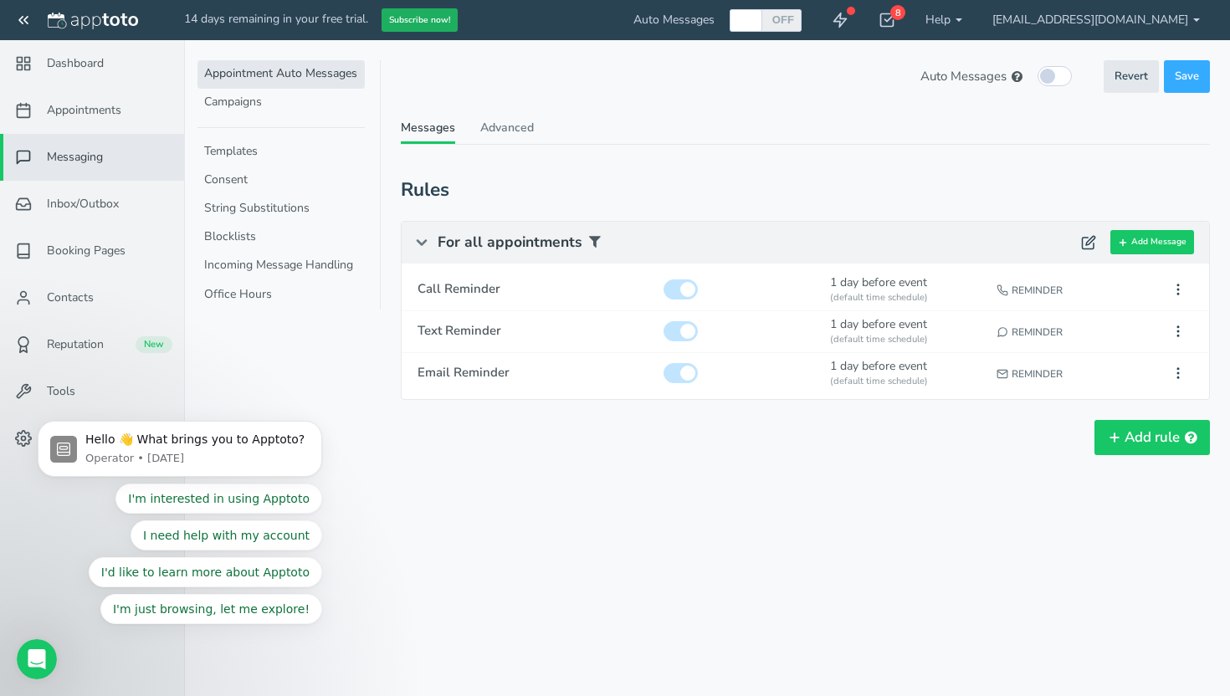
click at [412, 13] on button "Subscribe now!" at bounding box center [419, 20] width 76 height 24
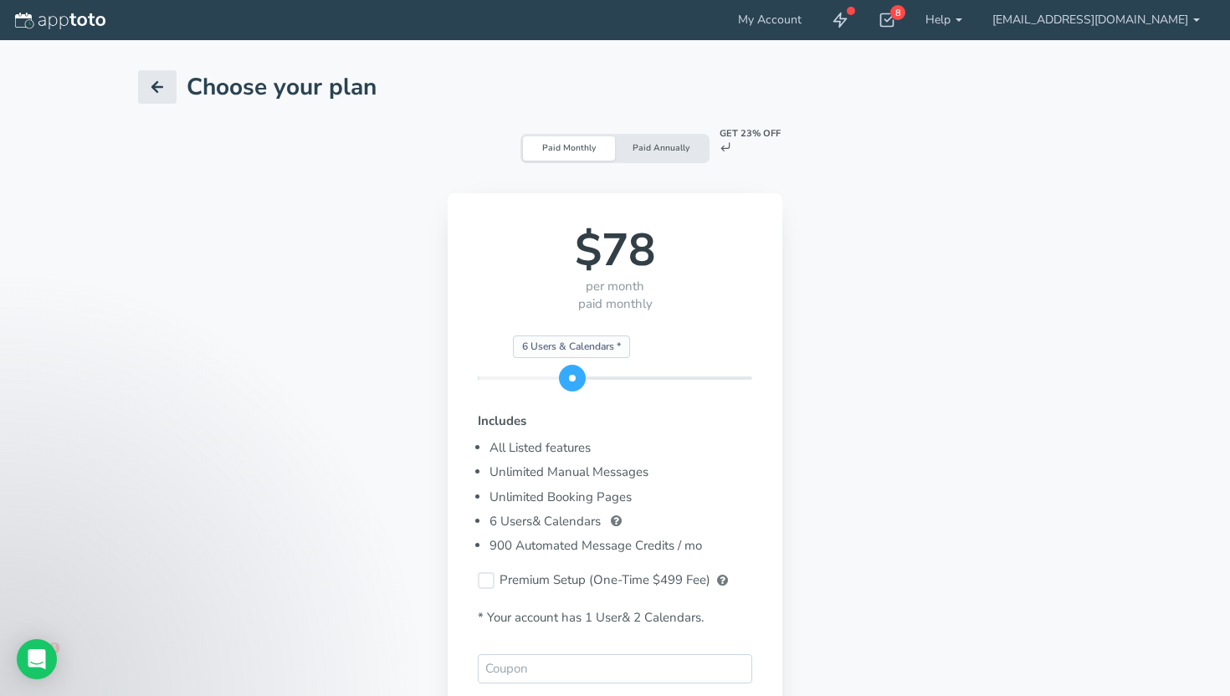
click at [550, 147] on div "Paid Monthly" at bounding box center [569, 148] width 92 height 24
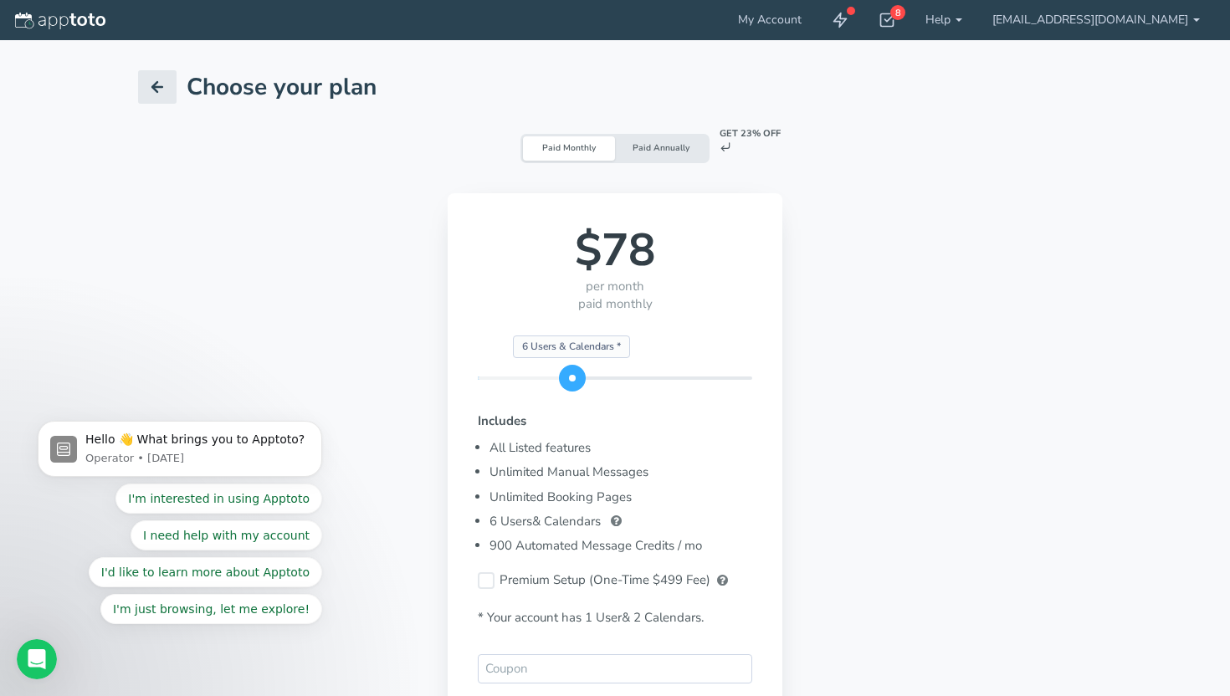
click at [572, 153] on div "Paid Monthly" at bounding box center [569, 148] width 92 height 24
click at [648, 151] on div "Paid Annually" at bounding box center [661, 148] width 92 height 24
click at [534, 153] on div "Paid Monthly" at bounding box center [569, 148] width 92 height 24
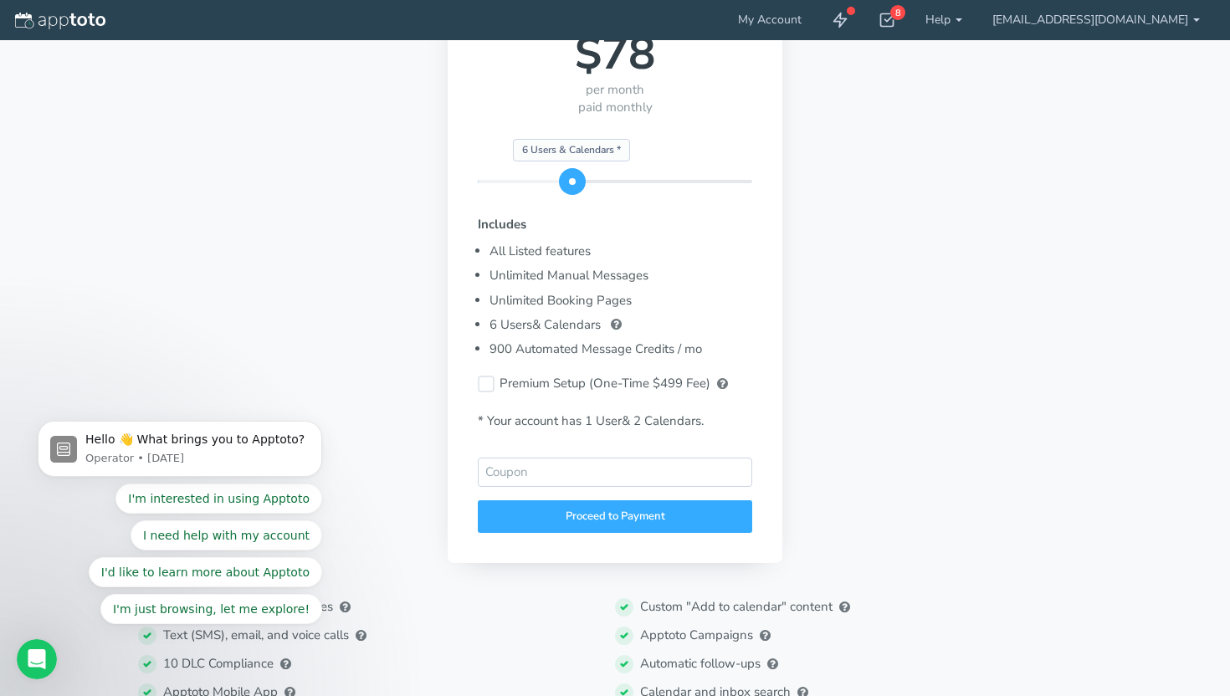
scroll to position [222, 0]
